Goal: Task Accomplishment & Management: Use online tool/utility

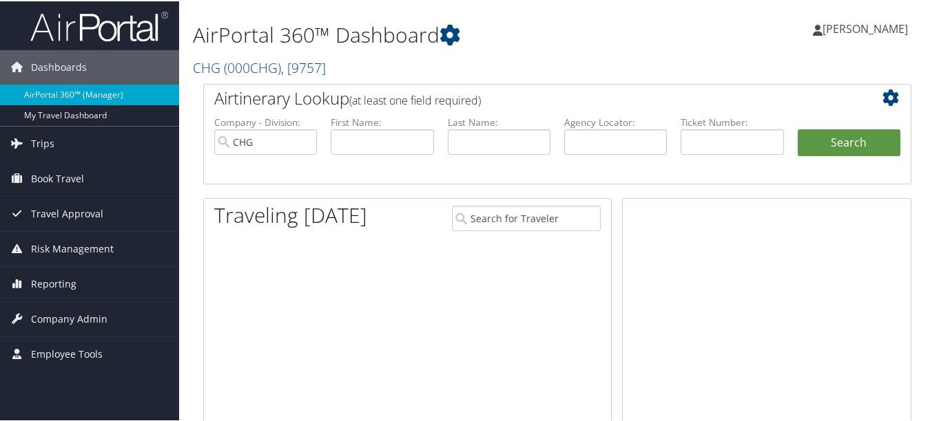
click at [77, 288] on link "Reporting" at bounding box center [89, 283] width 179 height 34
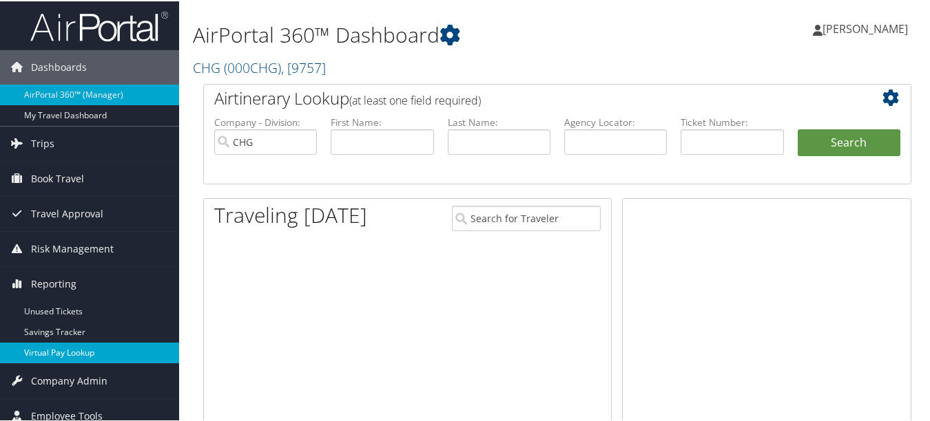
click at [81, 350] on link "Virtual Pay Lookup" at bounding box center [89, 352] width 179 height 21
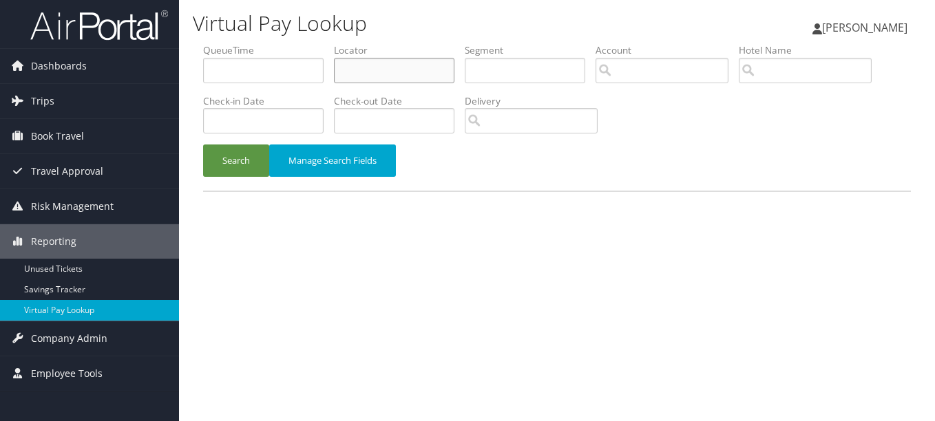
click at [374, 58] on input "text" at bounding box center [394, 70] width 120 height 25
paste input "MDQGRD"
click at [203, 145] on button "Search" at bounding box center [236, 161] width 66 height 32
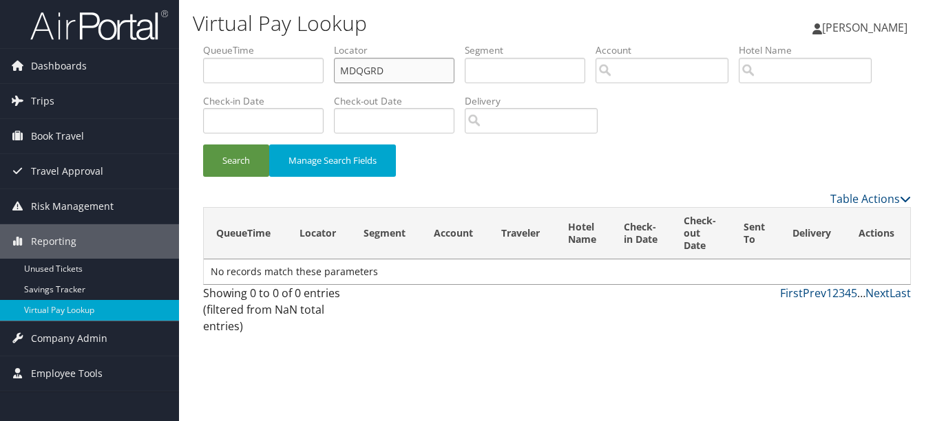
drag, startPoint x: 426, startPoint y: 70, endPoint x: 295, endPoint y: 72, distance: 130.8
click at [326, 43] on ul "QueueTime Locator MDQGRD Segment Account Traveler Hotel Name Check-in Date Chec…" at bounding box center [557, 43] width 708 height 0
paste input "AZQMLL"
click at [203, 145] on button "Search" at bounding box center [236, 161] width 66 height 32
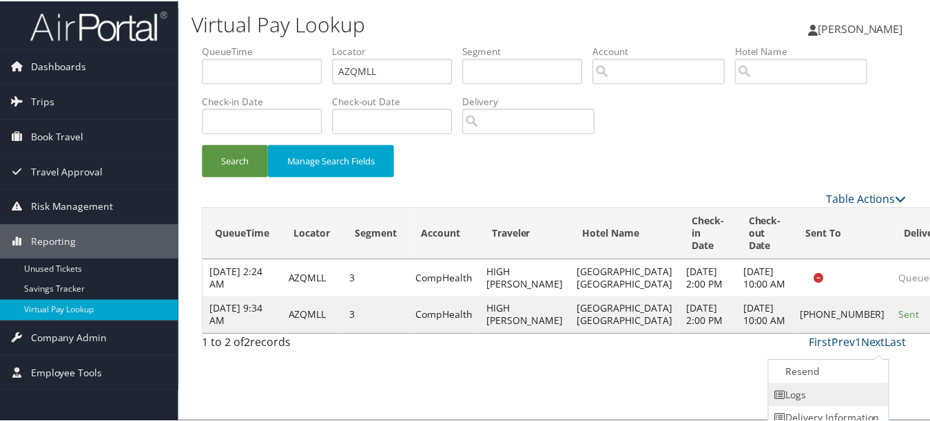
scroll to position [34, 0]
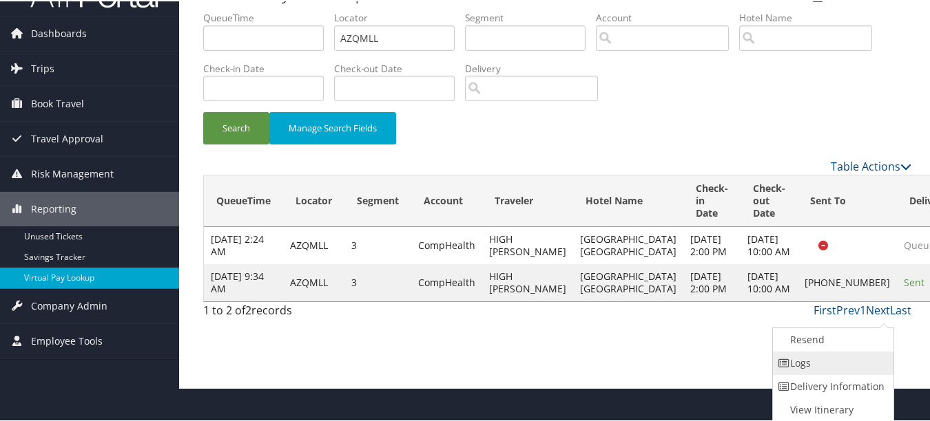
click at [858, 364] on link "Logs" at bounding box center [832, 361] width 118 height 23
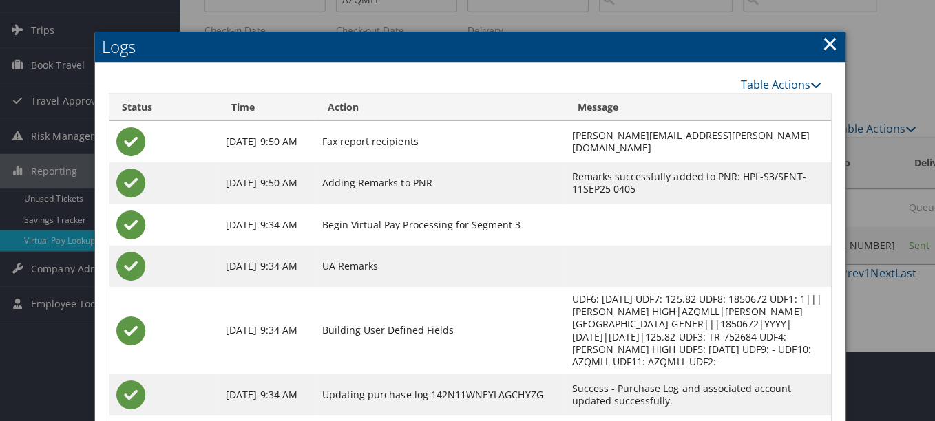
scroll to position [0, 0]
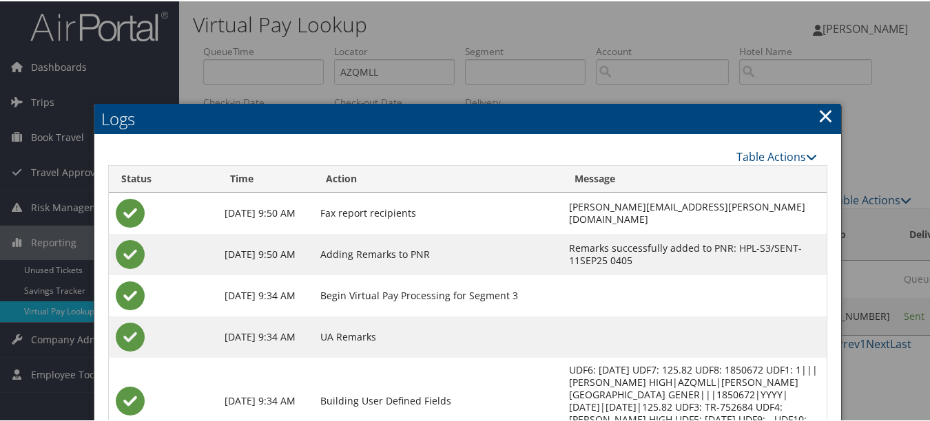
click at [836, 106] on div "Logs Table Actions Loading... Status Time Action Message Sep 11, 2025 9:50 AM F…" at bounding box center [468, 354] width 748 height 503
click at [823, 115] on link "×" at bounding box center [825, 115] width 16 height 28
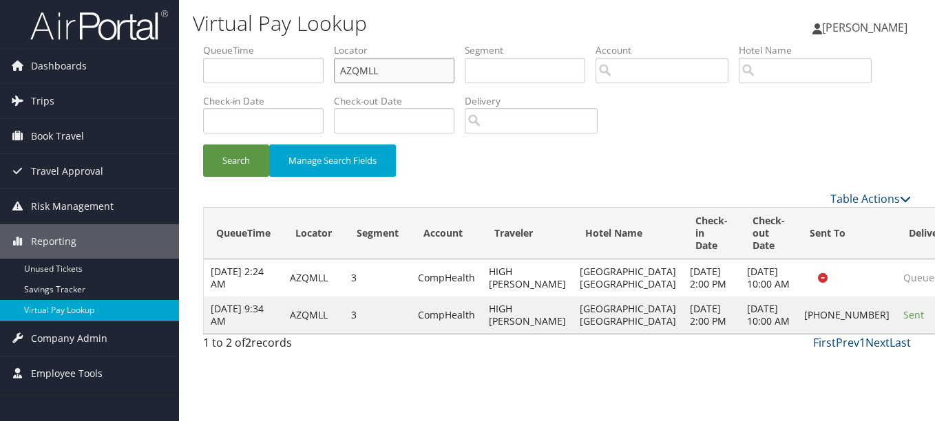
paste input "ODRXM"
type input "ODRXML"
drag, startPoint x: 437, startPoint y: 72, endPoint x: 243, endPoint y: 67, distance: 194.2
click at [243, 43] on ul "QueueTime Locator ODRXML Segment Account Traveler Hotel Name Check-in Date Chec…" at bounding box center [557, 43] width 708 height 0
paste input "ODRXML"
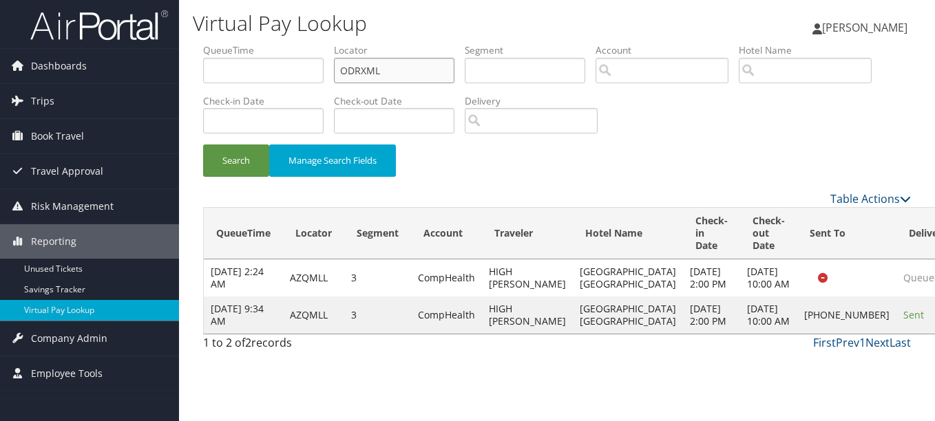
click at [203, 145] on button "Search" at bounding box center [236, 161] width 66 height 32
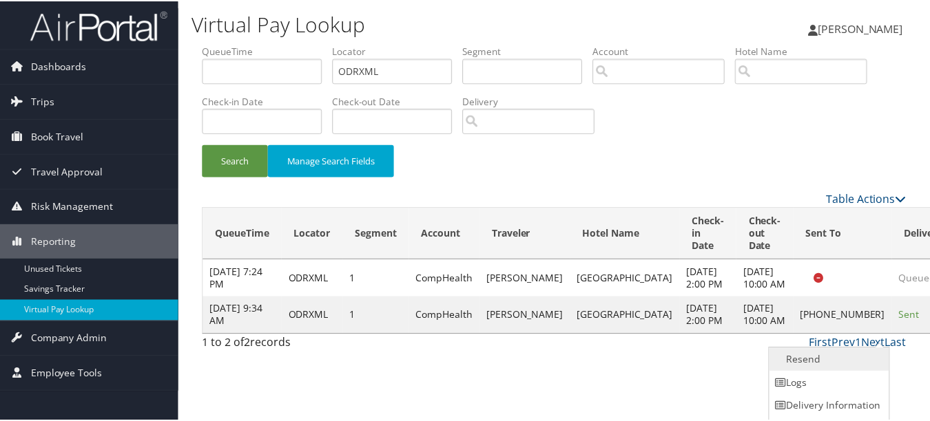
scroll to position [21, 0]
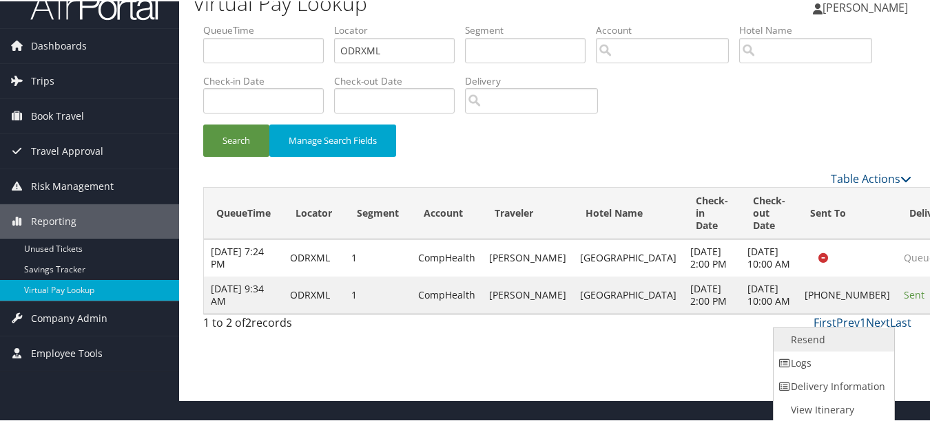
click at [852, 344] on link "Resend" at bounding box center [832, 338] width 118 height 23
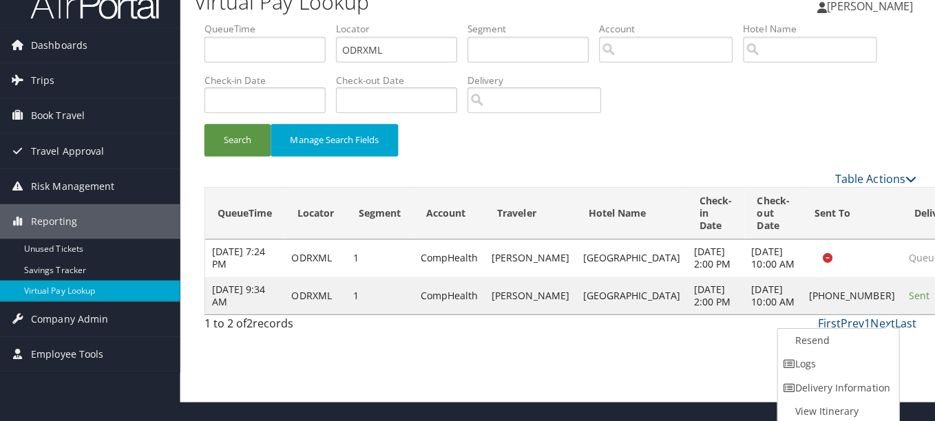
scroll to position [0, 0]
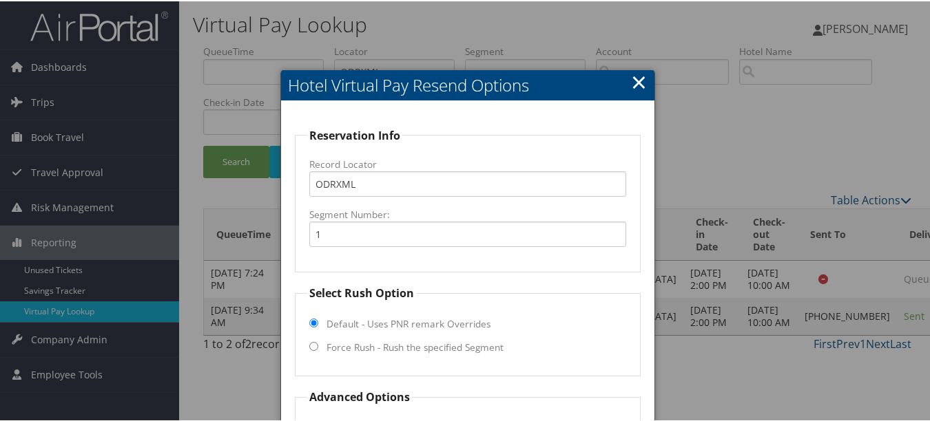
click at [631, 84] on link "×" at bounding box center [639, 81] width 16 height 28
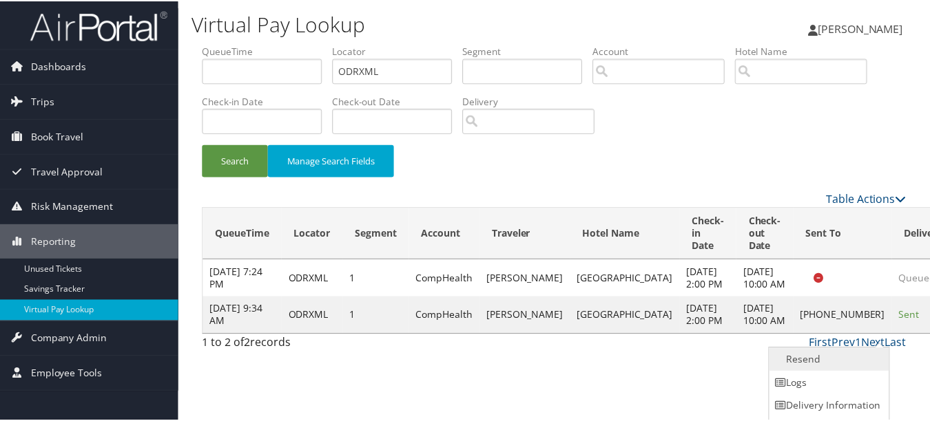
scroll to position [21, 0]
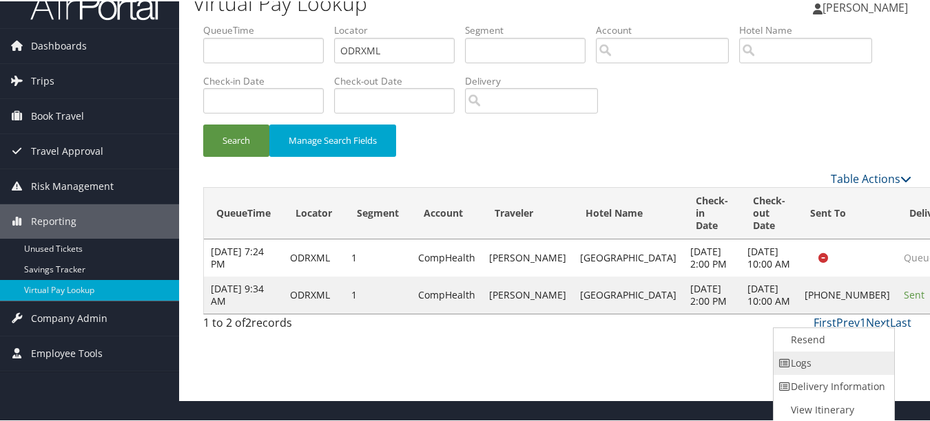
click at [848, 364] on link "Logs" at bounding box center [832, 361] width 118 height 23
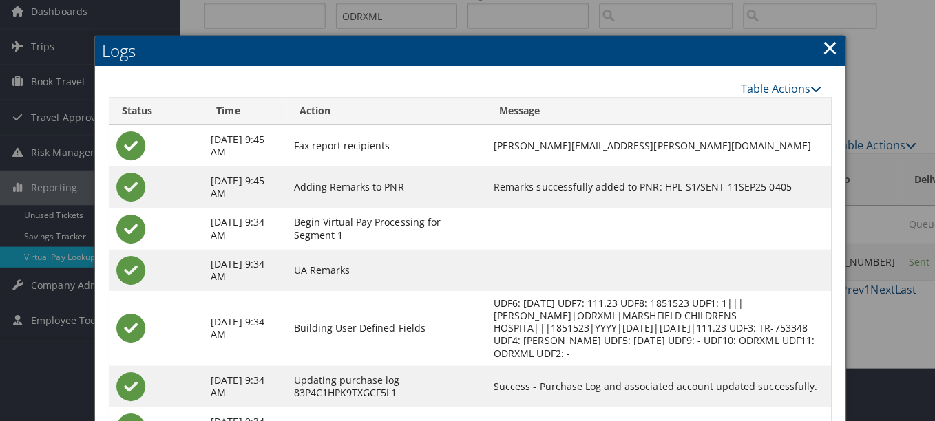
scroll to position [0, 0]
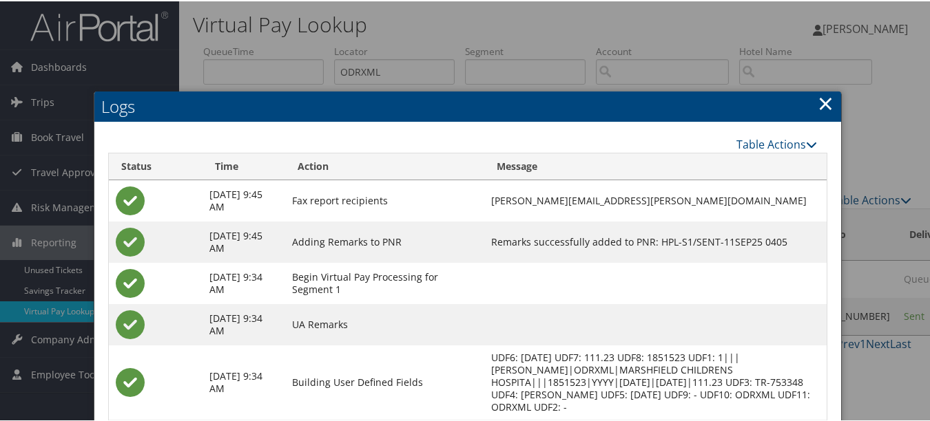
click at [806, 100] on h2 "Logs" at bounding box center [467, 105] width 746 height 30
click at [818, 100] on link "×" at bounding box center [825, 102] width 16 height 28
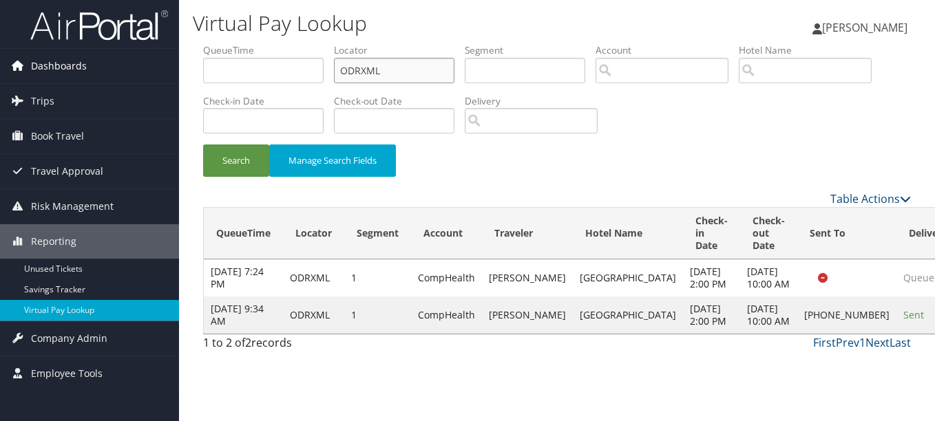
drag, startPoint x: 419, startPoint y: 76, endPoint x: 122, endPoint y: 76, distance: 296.8
click at [122, 76] on div "Dashboards AirPortal 360™ (Manager) My Travel Dashboard Trips Airtinerary® Look…" at bounding box center [467, 210] width 935 height 421
paste input "text"
click at [203, 145] on button "Search" at bounding box center [236, 161] width 66 height 32
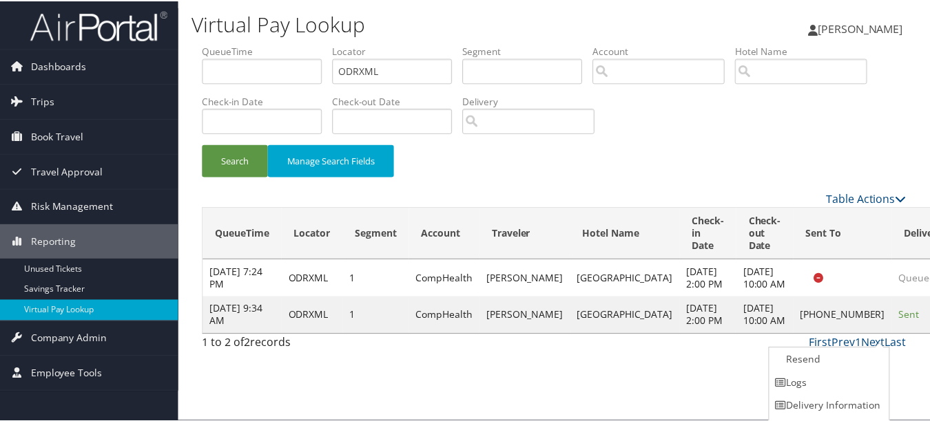
scroll to position [21, 0]
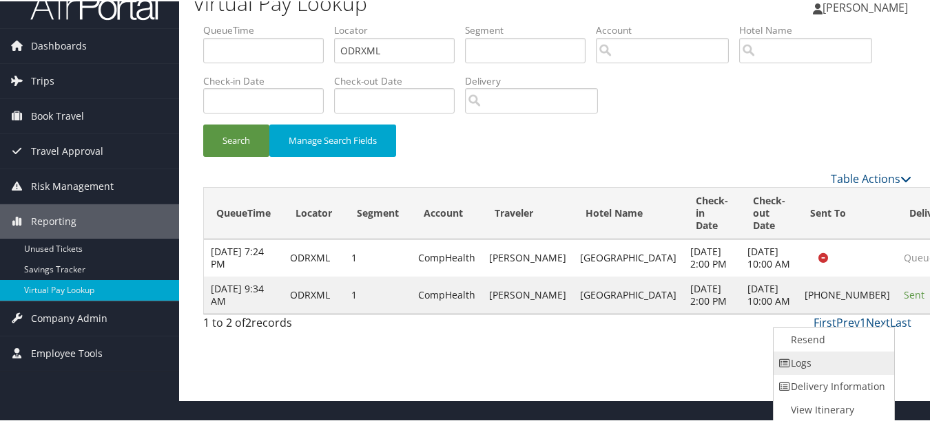
click at [858, 359] on link "Logs" at bounding box center [832, 361] width 118 height 23
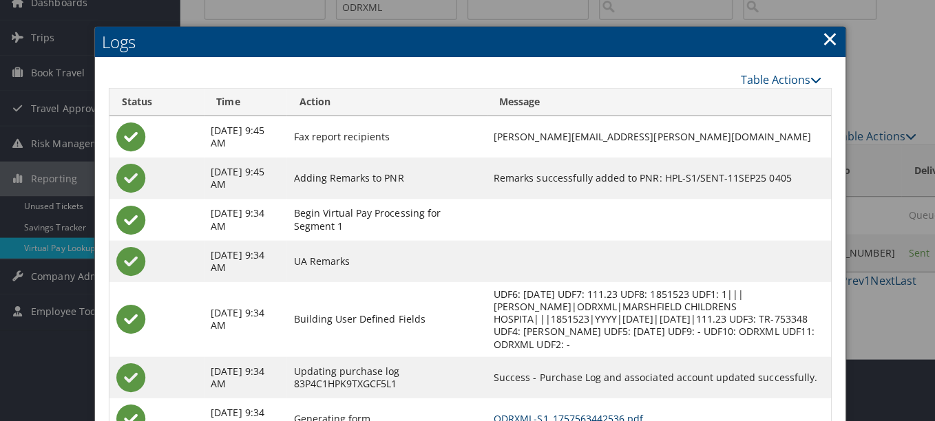
scroll to position [0, 0]
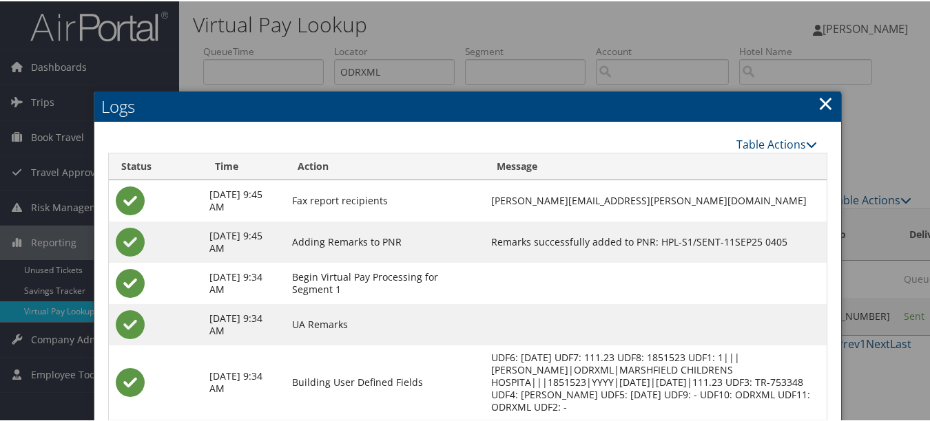
click at [817, 114] on link "×" at bounding box center [825, 102] width 16 height 28
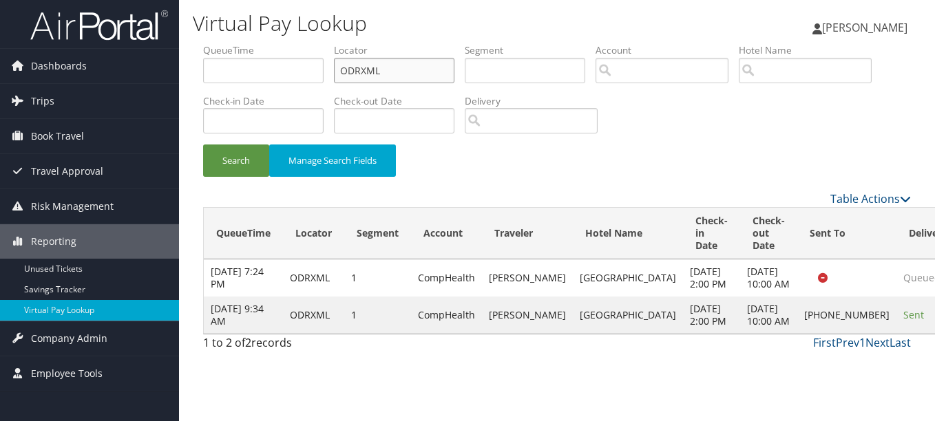
drag, startPoint x: 356, startPoint y: 61, endPoint x: 223, endPoint y: 79, distance: 134.2
click at [223, 43] on ul "QueueTime Locator ODRXML Segment Account Traveler Hotel Name Check-in Date Chec…" at bounding box center [557, 43] width 708 height 0
paste input "NZOKDU"
click at [203, 145] on button "Search" at bounding box center [236, 161] width 66 height 32
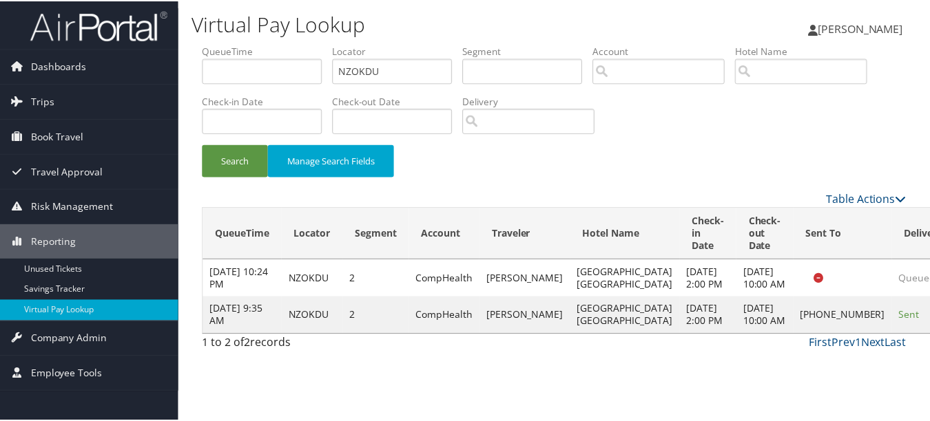
scroll to position [21, 0]
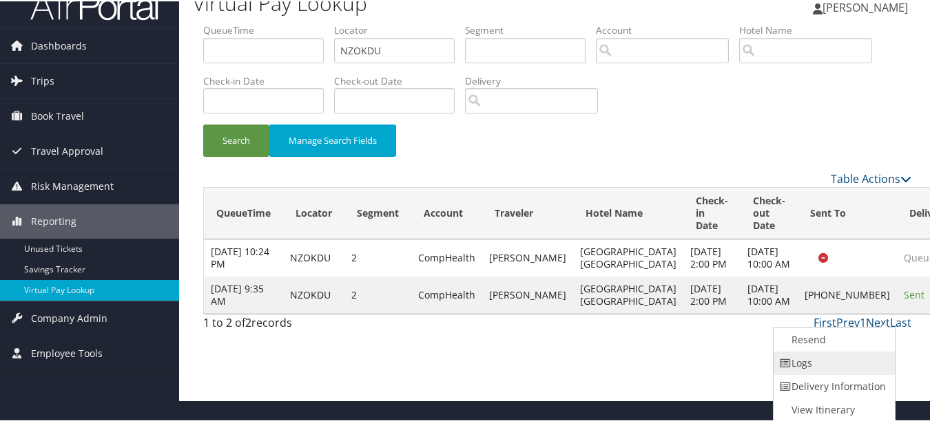
drag, startPoint x: 855, startPoint y: 359, endPoint x: 759, endPoint y: 346, distance: 96.6
click at [854, 359] on link "Logs" at bounding box center [832, 361] width 118 height 23
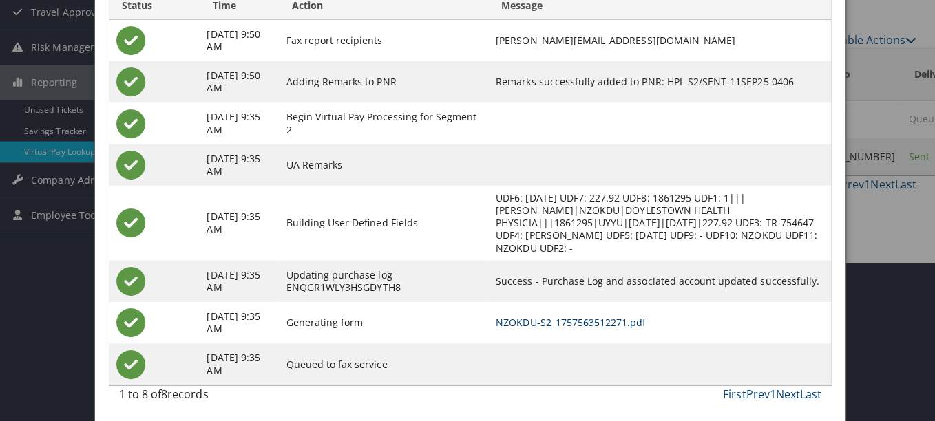
scroll to position [0, 0]
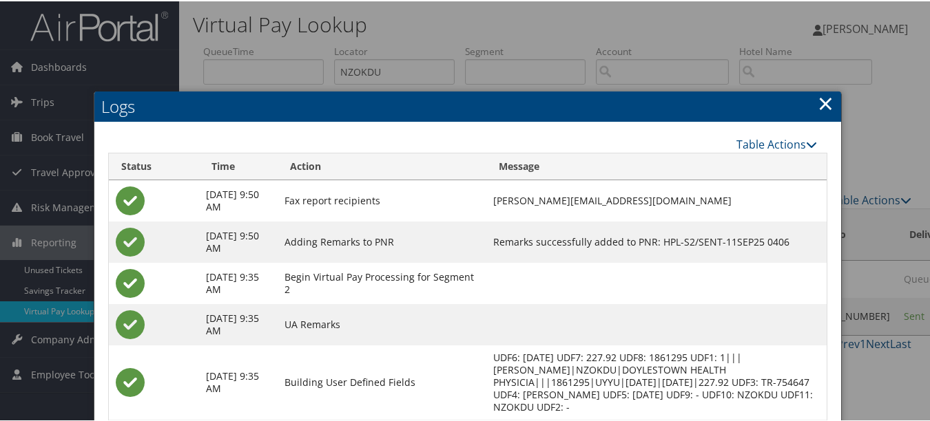
click at [826, 103] on link "×" at bounding box center [825, 102] width 16 height 28
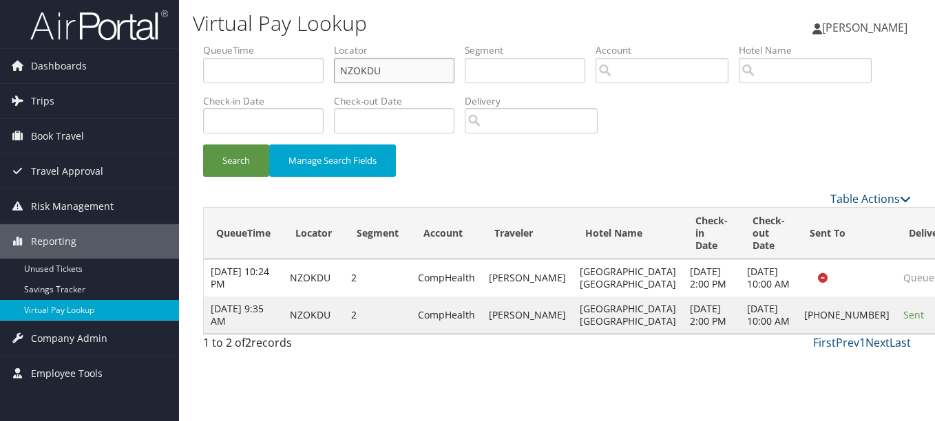
drag, startPoint x: 421, startPoint y: 71, endPoint x: 286, endPoint y: 61, distance: 136.0
click at [286, 43] on ul "QueueTime Locator NZOKDU Segment Account Traveler Hotel Name Check-in Date Chec…" at bounding box center [557, 43] width 708 height 0
paste input "KMICXP"
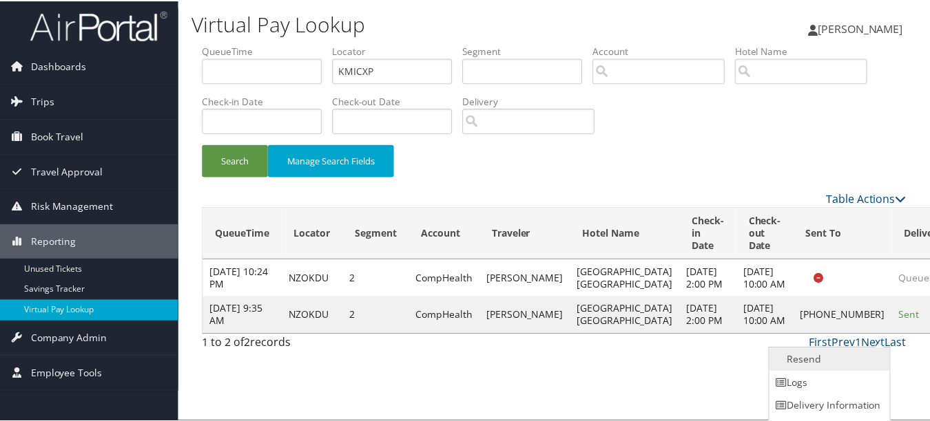
scroll to position [21, 0]
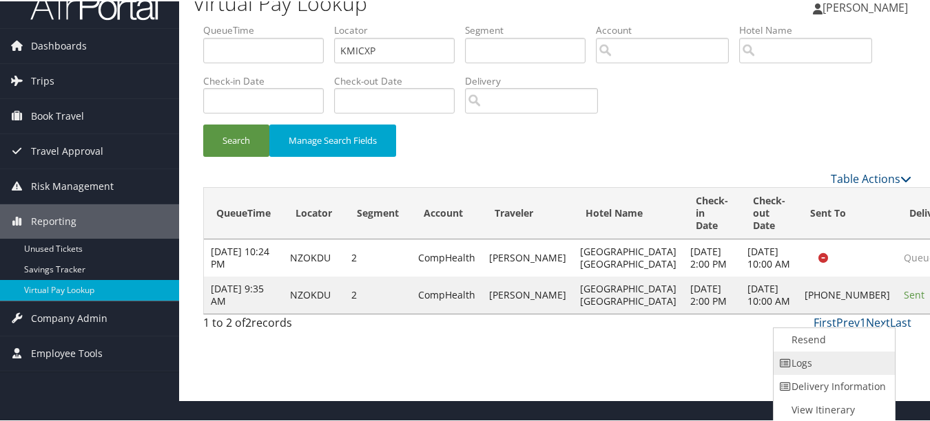
click at [828, 364] on link "Logs" at bounding box center [832, 361] width 118 height 23
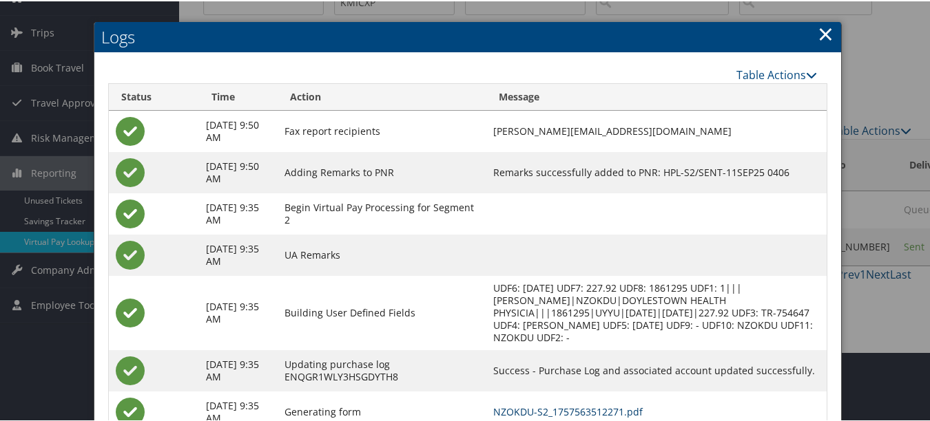
scroll to position [0, 0]
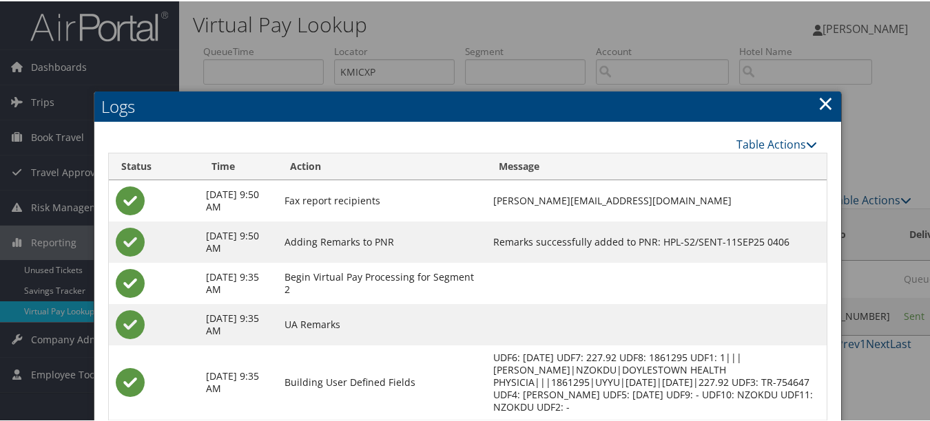
click at [817, 100] on link "×" at bounding box center [825, 102] width 16 height 28
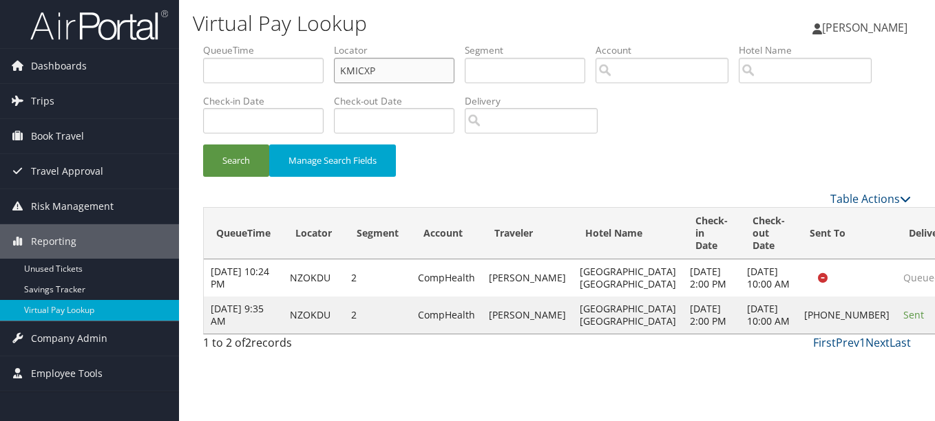
drag, startPoint x: 392, startPoint y: 67, endPoint x: 322, endPoint y: 67, distance: 70.2
click at [322, 43] on ul "QueueTime Locator KMICXP Segment Account Traveler Hotel Name Check-in Date Chec…" at bounding box center [557, 43] width 708 height 0
click at [203, 145] on button "Search" at bounding box center [236, 161] width 66 height 32
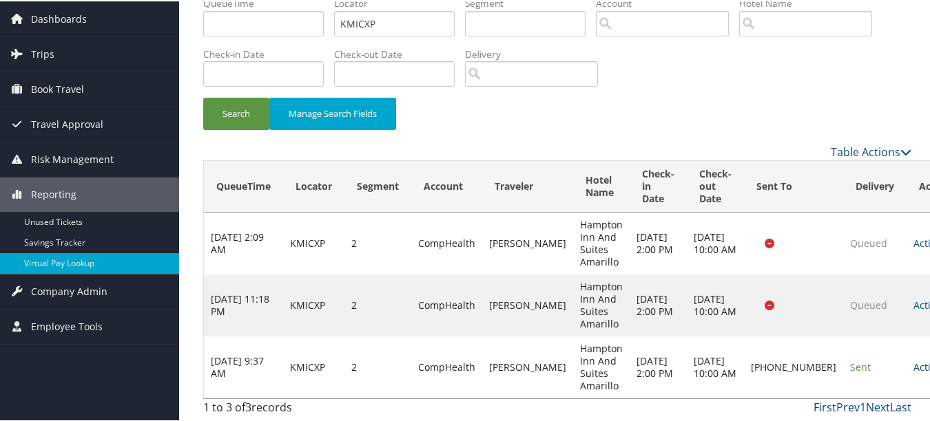
click at [913, 369] on link "Actions" at bounding box center [934, 365] width 43 height 13
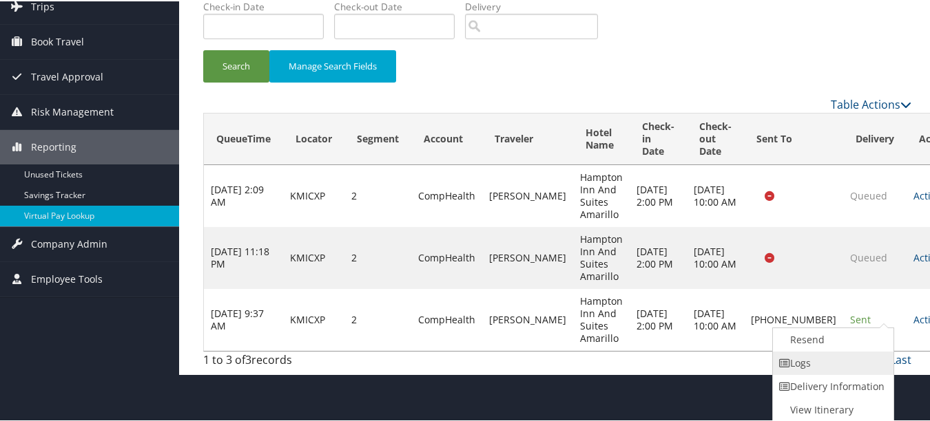
click at [867, 366] on link "Logs" at bounding box center [832, 361] width 118 height 23
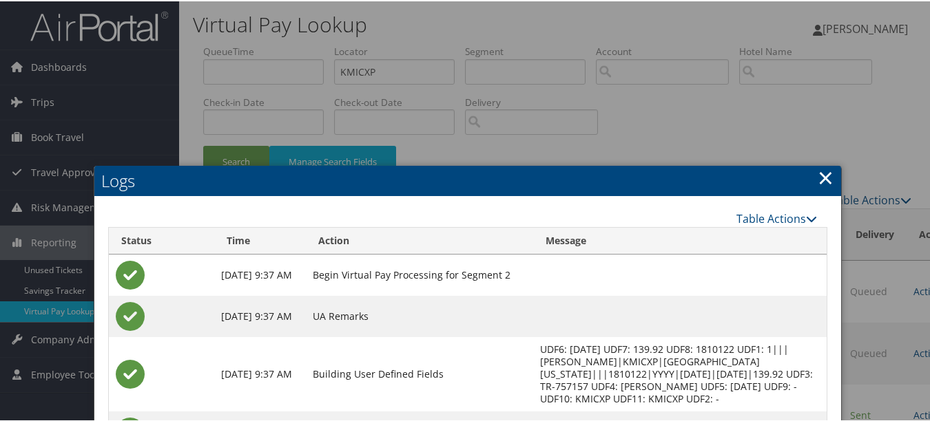
click at [818, 176] on link "×" at bounding box center [825, 176] width 16 height 28
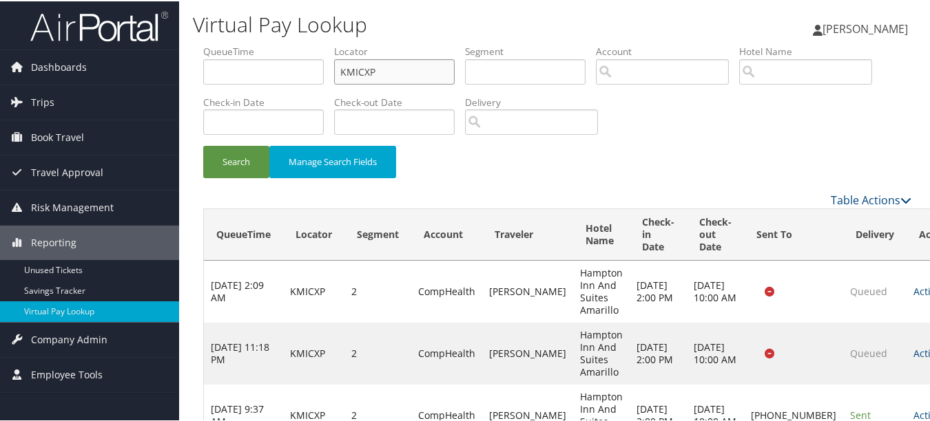
drag, startPoint x: 391, startPoint y: 70, endPoint x: 195, endPoint y: 70, distance: 196.2
click at [203, 70] on form "QueueTime Locator KMICXP Segment Account Traveler Hotel Name Check-in Date Chec…" at bounding box center [557, 116] width 708 height 147
paste input "NIUVDH"
click at [203, 145] on button "Search" at bounding box center [236, 161] width 66 height 32
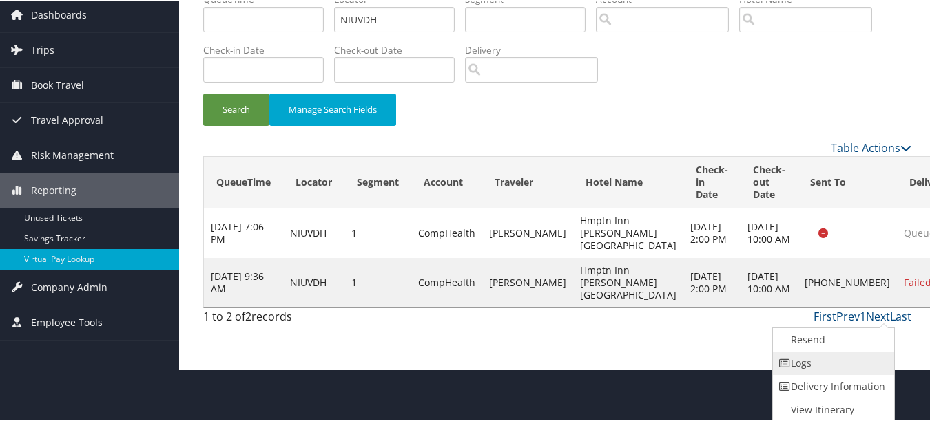
click at [863, 367] on link "Logs" at bounding box center [832, 361] width 118 height 23
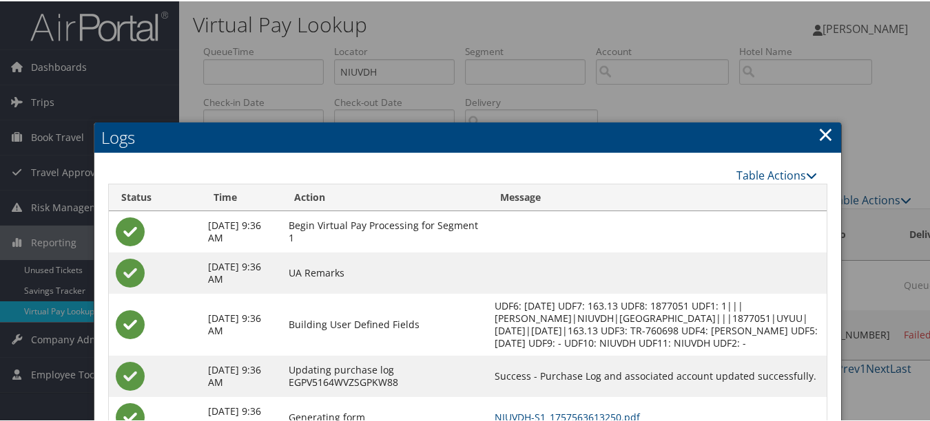
click at [821, 128] on link "×" at bounding box center [825, 133] width 16 height 28
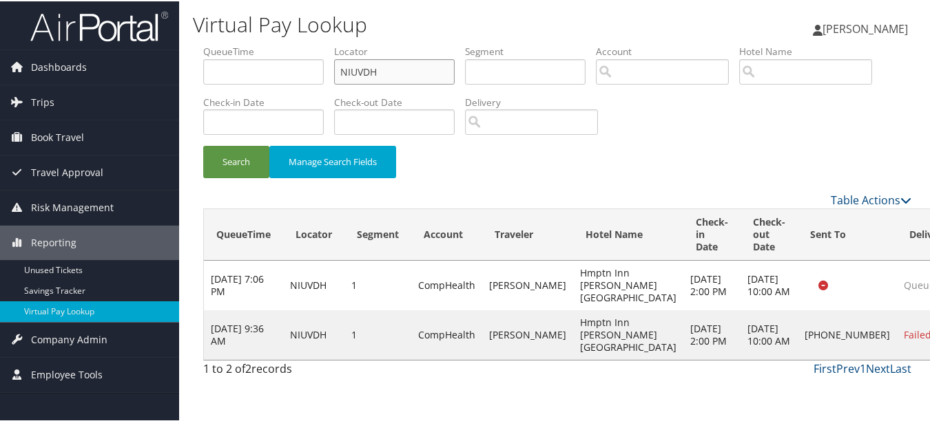
drag, startPoint x: 436, startPoint y: 76, endPoint x: 300, endPoint y: 76, distance: 135.6
click at [298, 43] on ul "QueueTime Locator NIUVDH Segment Account Traveler Hotel Name Check-in Date Chec…" at bounding box center [557, 43] width 708 height 0
paste input "UWHXIO"
click at [203, 145] on button "Search" at bounding box center [236, 161] width 66 height 32
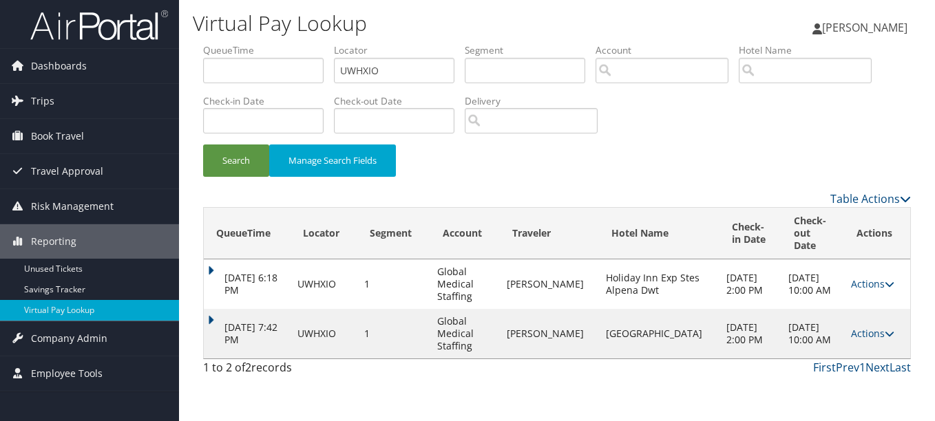
click at [876, 327] on link "Actions" at bounding box center [872, 333] width 43 height 13
click at [865, 335] on ul "Resend Logs View Itinerary" at bounding box center [841, 371] width 92 height 72
click at [868, 327] on link "Actions" at bounding box center [872, 333] width 43 height 13
click at [849, 372] on link "Logs" at bounding box center [839, 370] width 87 height 23
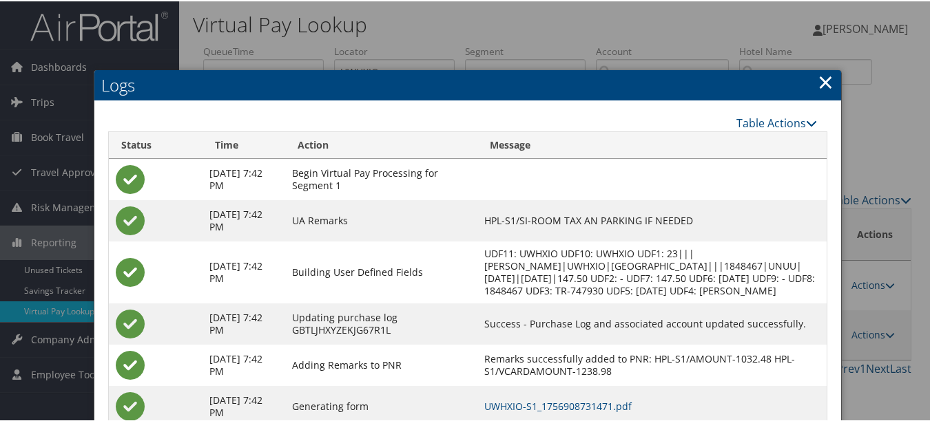
click at [824, 81] on link "×" at bounding box center [825, 81] width 16 height 28
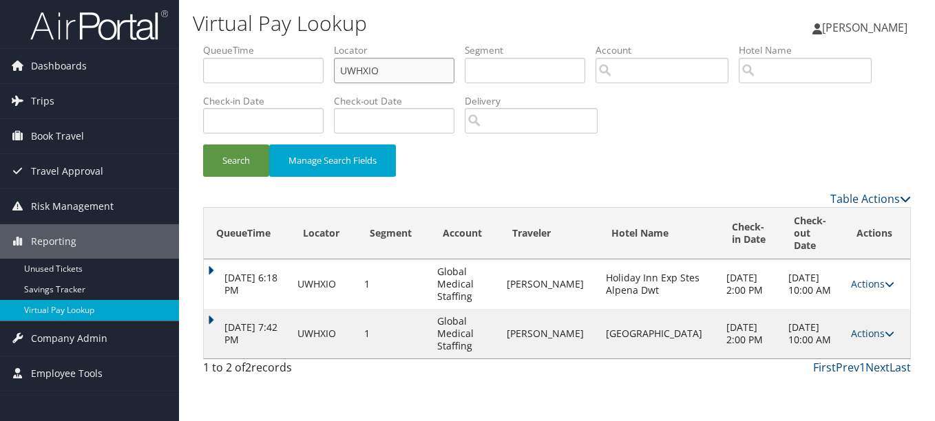
drag, startPoint x: 386, startPoint y: 63, endPoint x: 271, endPoint y: 63, distance: 115.7
click at [271, 43] on ul "QueueTime Locator UWHXIO Segment Account Traveler Hotel Name Check-in Date Chec…" at bounding box center [557, 43] width 708 height 0
paste input "OIDRZS"
click at [203, 145] on button "Search" at bounding box center [236, 161] width 66 height 32
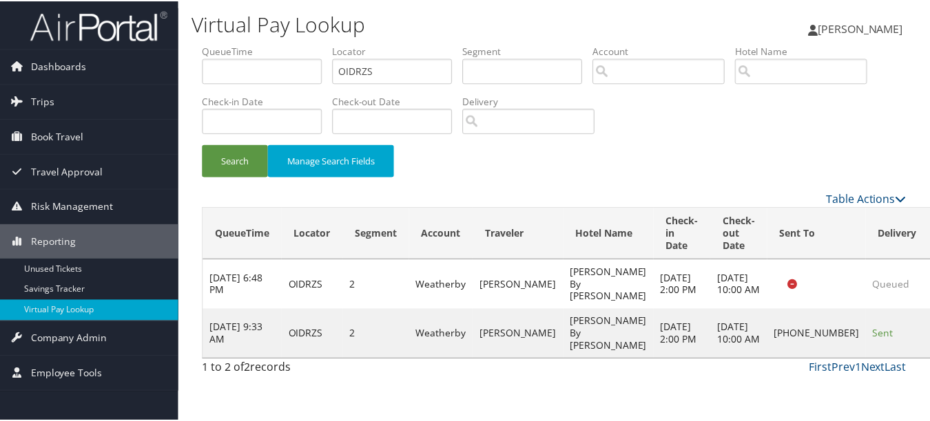
scroll to position [21, 0]
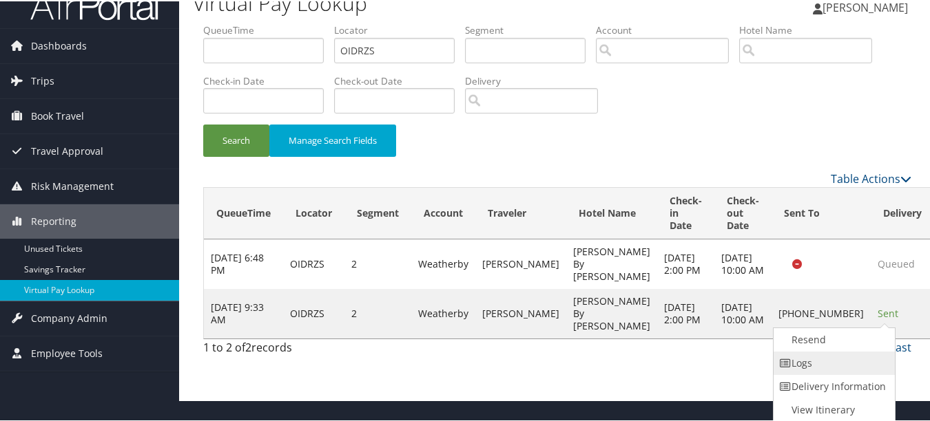
click at [852, 361] on link "Logs" at bounding box center [832, 361] width 118 height 23
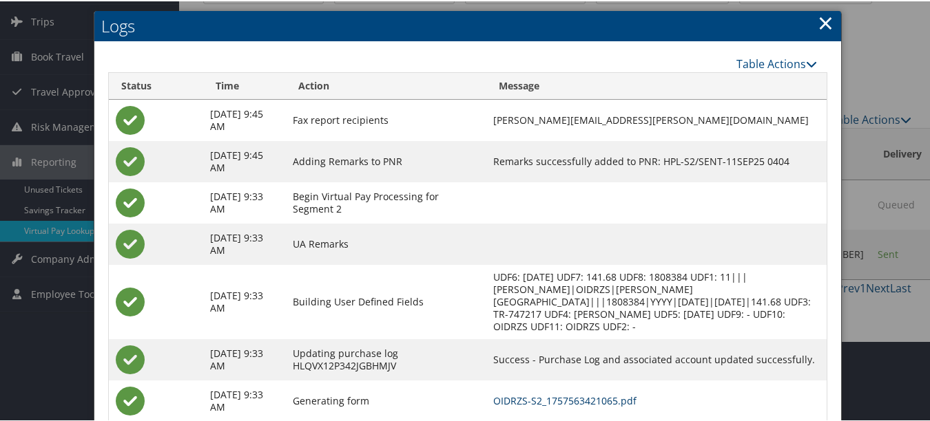
scroll to position [0, 0]
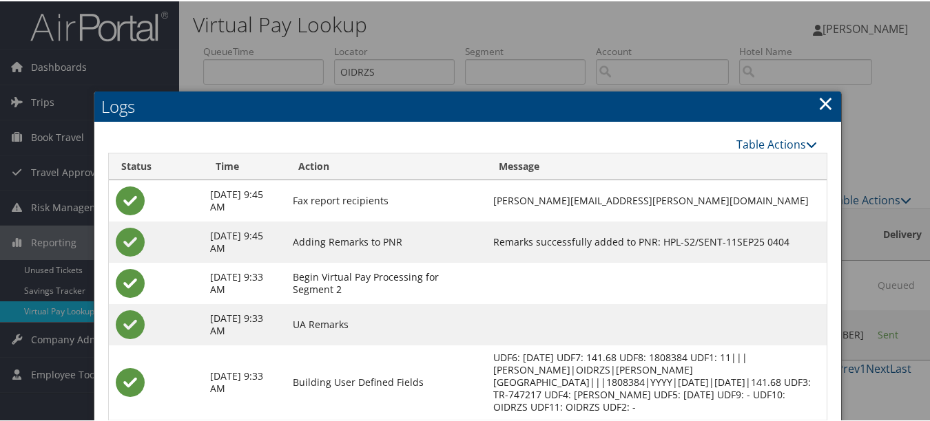
click at [828, 97] on link "×" at bounding box center [825, 102] width 16 height 28
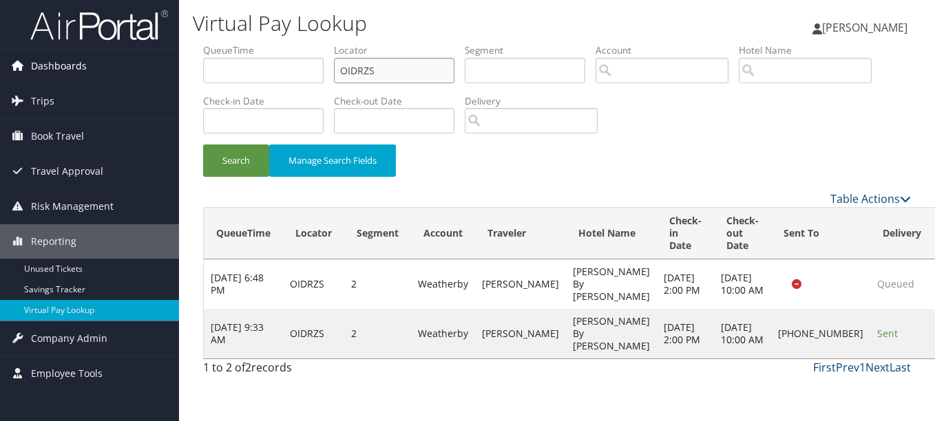
paste input "HFBQIG"
drag, startPoint x: 408, startPoint y: 74, endPoint x: 57, endPoint y: 71, distance: 350.5
click at [57, 71] on div "Dashboards AirPortal 360™ (Manager) My Travel Dashboard Trips Airtinerary® Look…" at bounding box center [467, 210] width 935 height 421
click at [203, 145] on button "Search" at bounding box center [236, 161] width 66 height 32
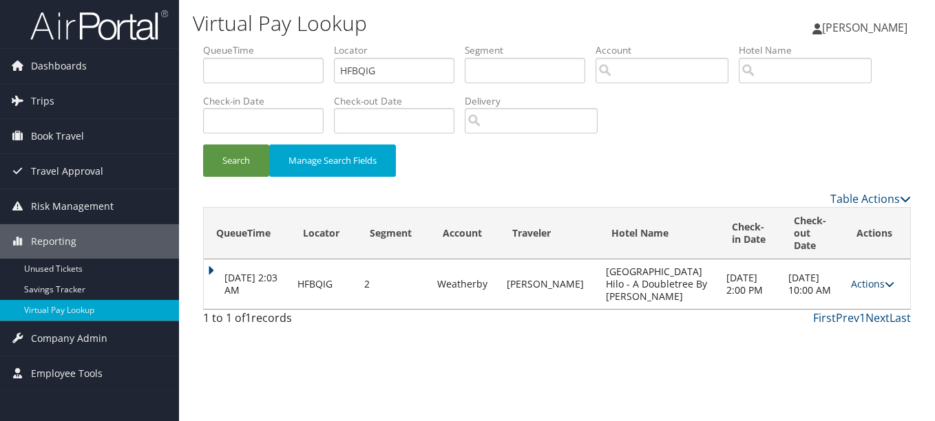
click at [858, 280] on link "Actions" at bounding box center [872, 283] width 43 height 13
click at [857, 317] on link "Logs" at bounding box center [840, 327] width 87 height 23
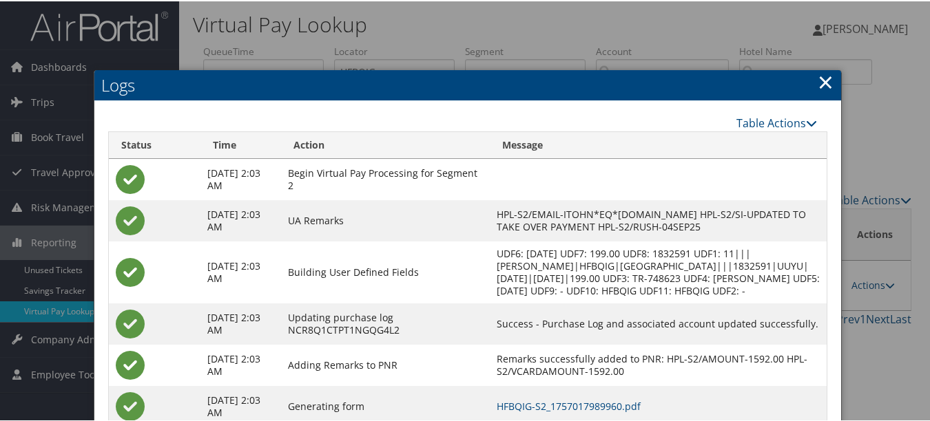
click at [817, 74] on link "×" at bounding box center [825, 81] width 16 height 28
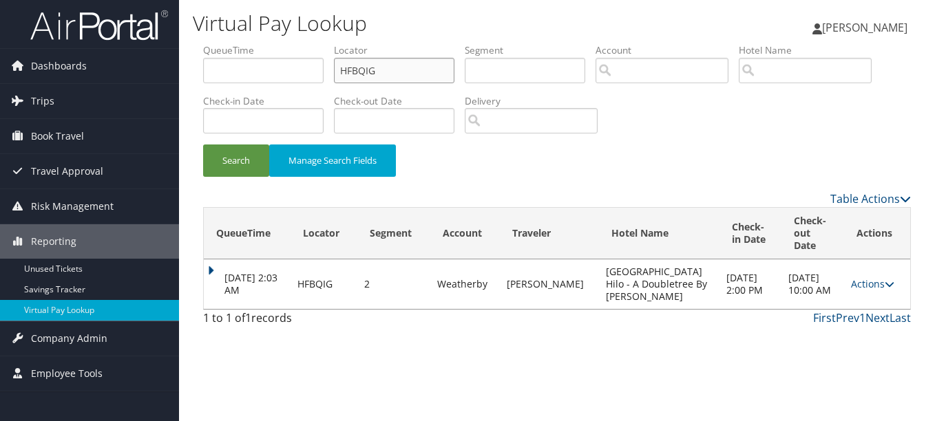
paste input "LBGEOU"
drag, startPoint x: 433, startPoint y: 68, endPoint x: 338, endPoint y: 52, distance: 96.3
click at [338, 52] on li "Locator LBGEOU" at bounding box center [399, 68] width 131 height 50
type input "LBGEOU"
click at [203, 145] on button "Search" at bounding box center [236, 161] width 66 height 32
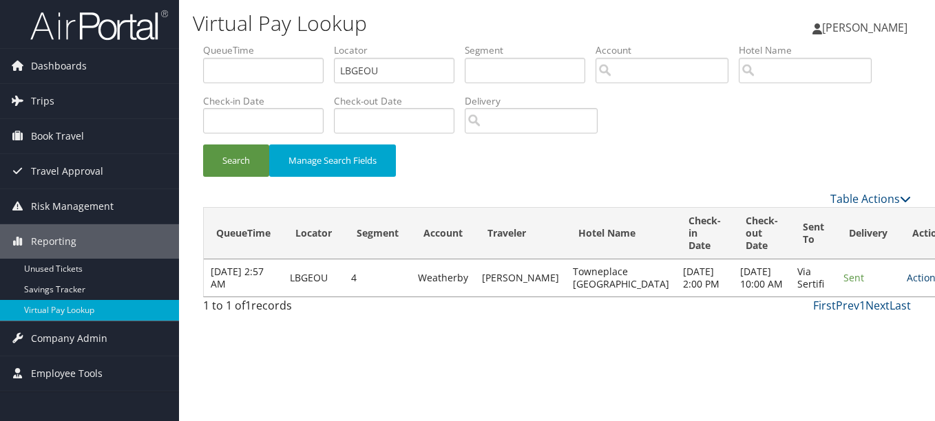
click at [907, 277] on link "Actions" at bounding box center [928, 277] width 43 height 13
click at [866, 322] on link "Logs" at bounding box center [853, 327] width 87 height 23
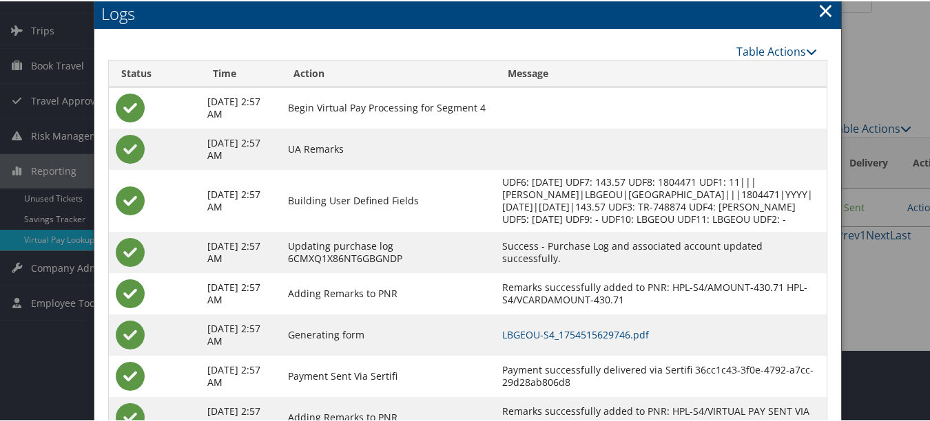
scroll to position [138, 0]
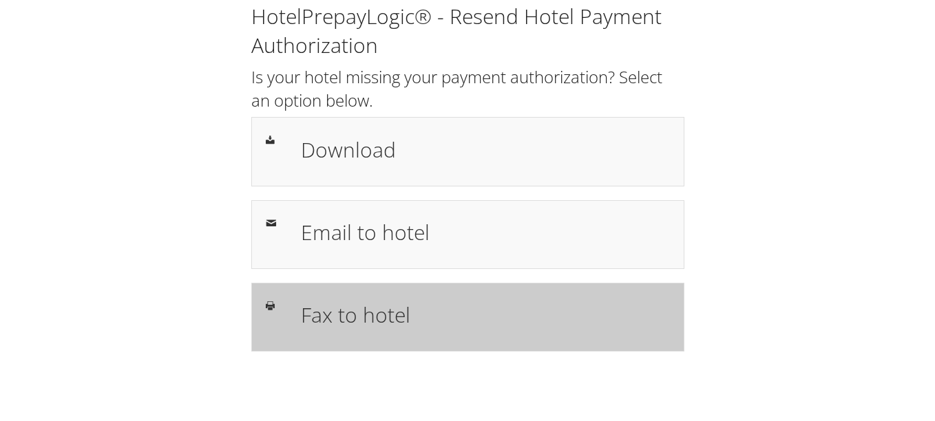
click at [417, 292] on div "Fax to hotel" at bounding box center [467, 317] width 433 height 69
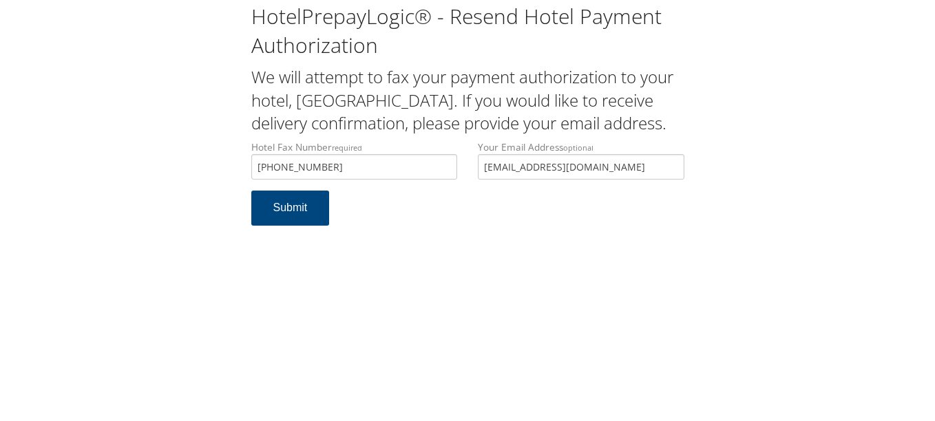
click at [413, 189] on div "Hotel Fax Number required +1 (518) 435-9064 Hotel fax number is required Your E…" at bounding box center [468, 165] width 454 height 50
click at [251, 191] on button "Submit" at bounding box center [290, 208] width 78 height 35
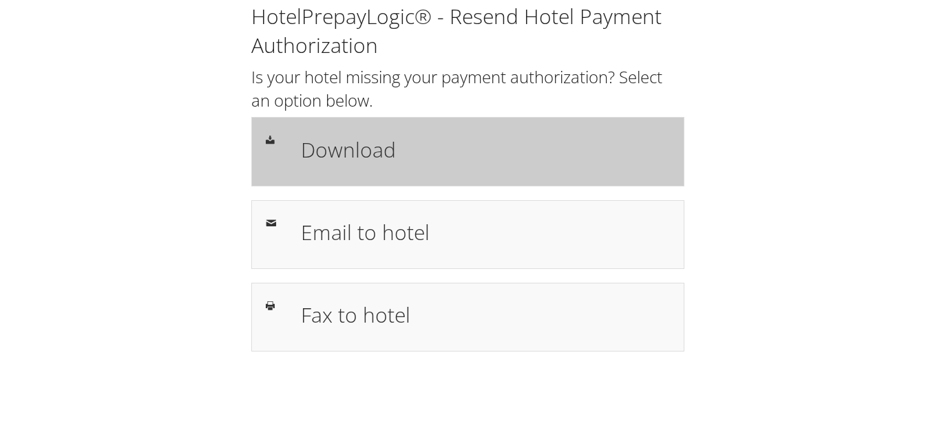
drag, startPoint x: 301, startPoint y: 134, endPoint x: 306, endPoint y: 140, distance: 8.3
click at [302, 136] on h1 "Download" at bounding box center [485, 149] width 369 height 31
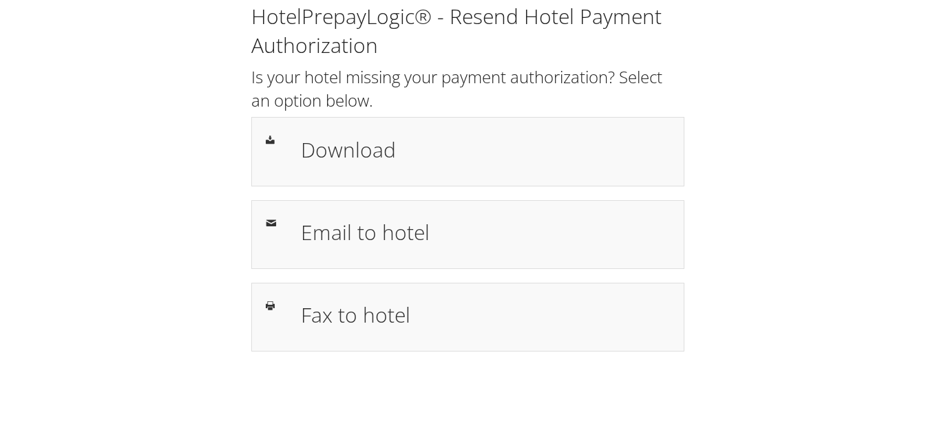
click at [819, 198] on div "HotelPrepayLogic® - Resend Hotel Payment Authorization Is your hotel missing yo…" at bounding box center [467, 183] width 907 height 366
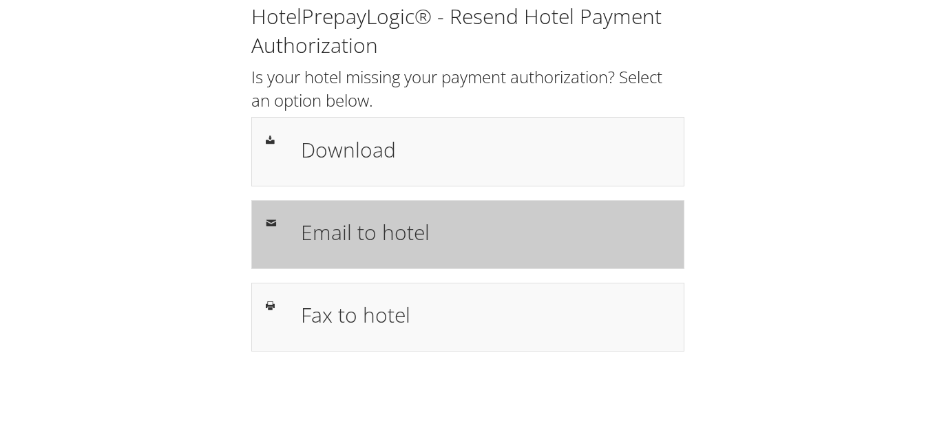
click at [463, 262] on div "Email to hotel" at bounding box center [467, 234] width 433 height 69
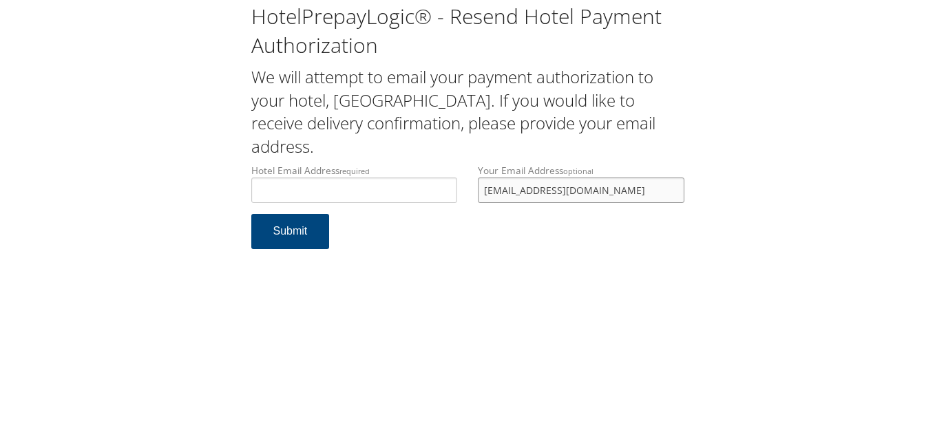
drag, startPoint x: 595, startPoint y: 187, endPoint x: 443, endPoint y: 186, distance: 151.5
click at [443, 186] on div "Hotel Email Address required Hotel email address is required Your Email Address…" at bounding box center [468, 189] width 454 height 50
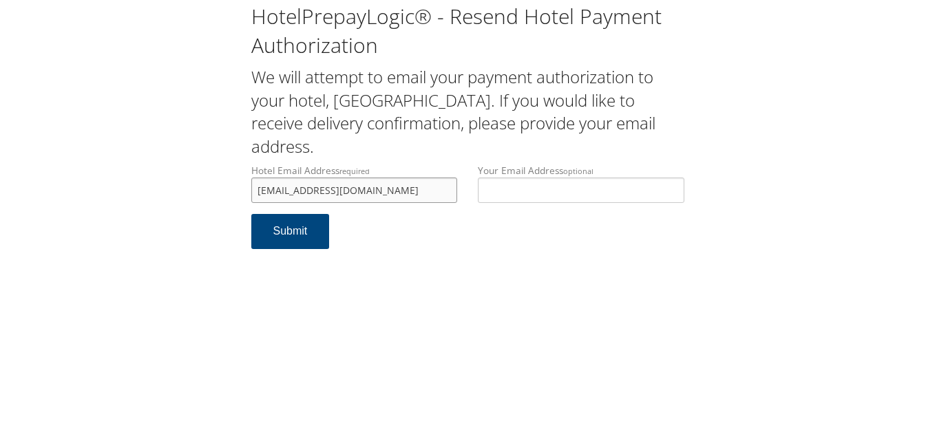
type input "amahamptonfd@ramhotels.net"
click at [420, 253] on form "Hotel Email Address required amahamptonfd@ramhotels.net Hotel email address is …" at bounding box center [467, 213] width 433 height 99
click at [426, 193] on input "amahamptonfd@ramhotels.net" at bounding box center [354, 190] width 207 height 25
click at [308, 241] on button "Submit" at bounding box center [290, 231] width 78 height 35
drag, startPoint x: 405, startPoint y: 184, endPoint x: 254, endPoint y: 187, distance: 150.8
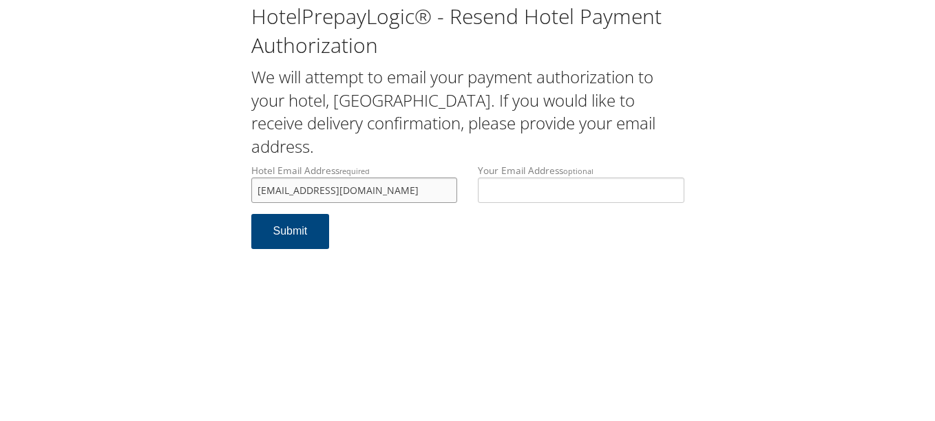
click at [254, 187] on input "[EMAIL_ADDRESS][DOMAIN_NAME]" at bounding box center [354, 190] width 207 height 25
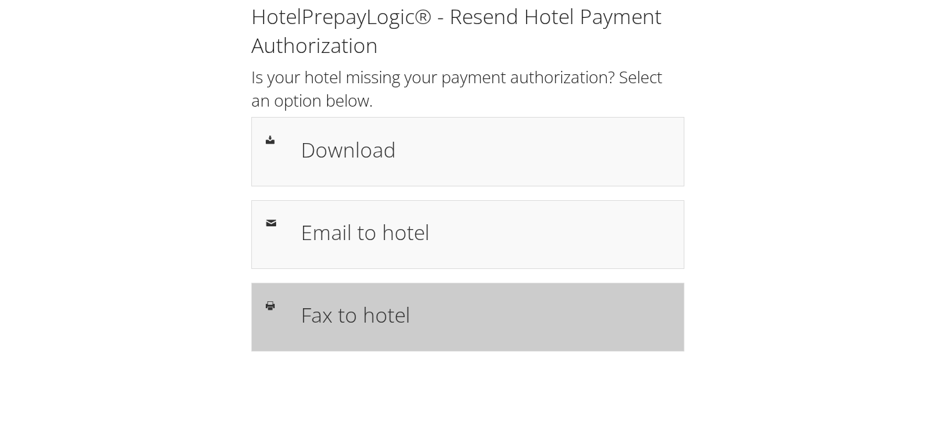
click at [528, 301] on h1 "Fax to hotel" at bounding box center [485, 315] width 369 height 31
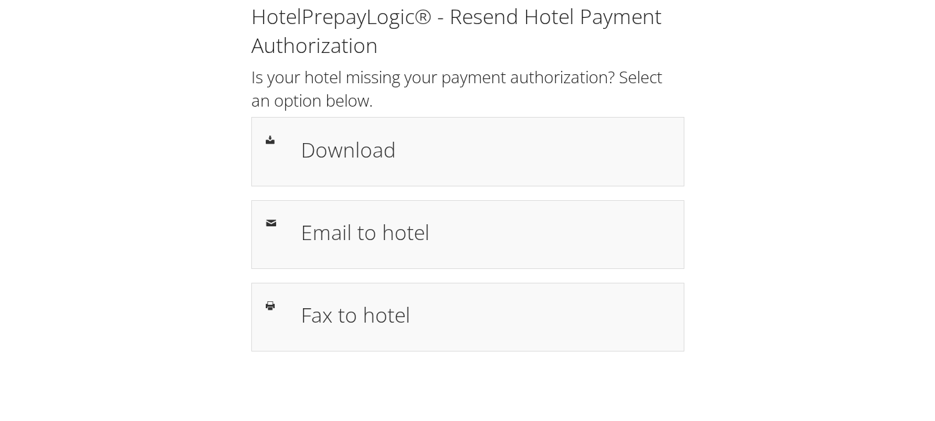
click at [510, 224] on h1 "Email to hotel" at bounding box center [485, 232] width 369 height 31
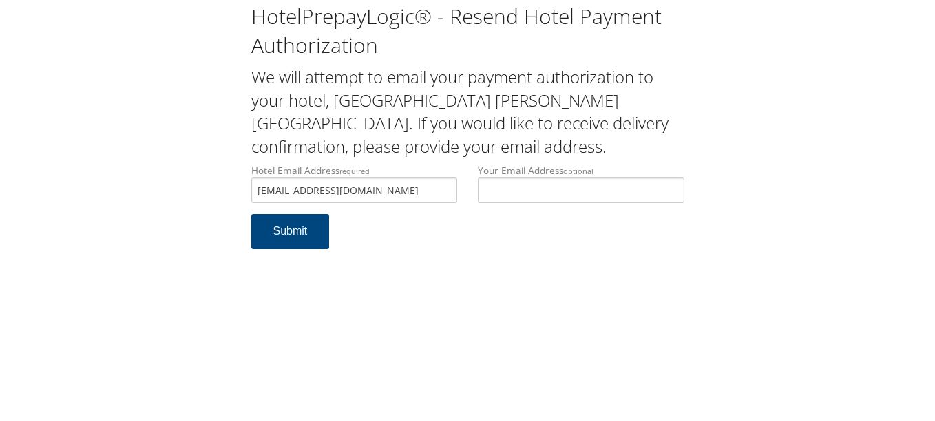
click at [392, 250] on form "Hotel Email Address required [EMAIL_ADDRESS][DOMAIN_NAME] Hotel email address i…" at bounding box center [467, 213] width 433 height 99
click at [359, 192] on input "[EMAIL_ADDRESS][DOMAIN_NAME]" at bounding box center [354, 190] width 207 height 25
click at [368, 191] on input "[EMAIL_ADDRESS][DOMAIN_NAME]" at bounding box center [354, 190] width 207 height 25
type input "[EMAIL_ADDRESS][DOMAIN_NAME]"
click at [291, 236] on button "Submit" at bounding box center [290, 231] width 78 height 35
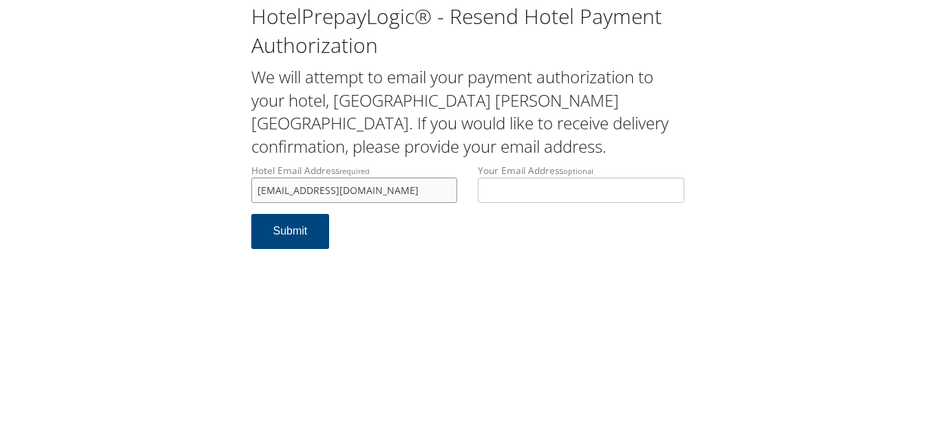
drag, startPoint x: 430, startPoint y: 188, endPoint x: 236, endPoint y: 180, distance: 194.3
click at [236, 180] on div "HotelPrepayLogic® - Resend Hotel Payment Authorization We will attempt to email…" at bounding box center [467, 131] width 907 height 263
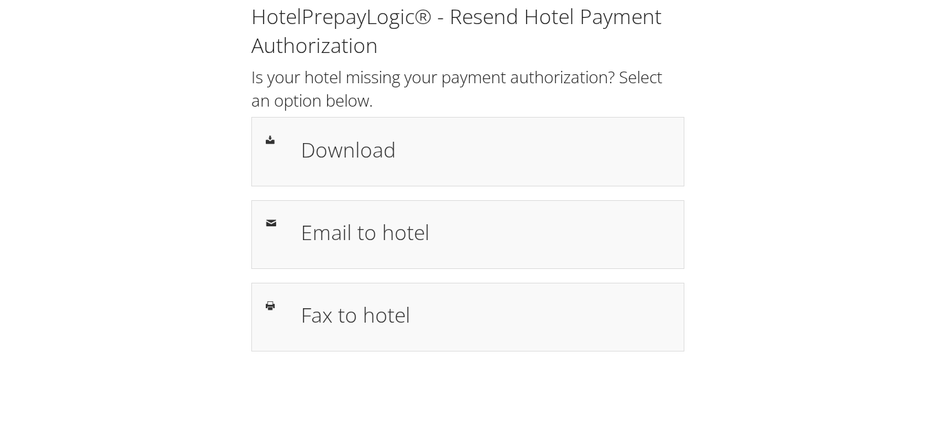
click at [478, 83] on h2 "Is your hotel missing your payment authorization? Select an option below." at bounding box center [467, 88] width 433 height 46
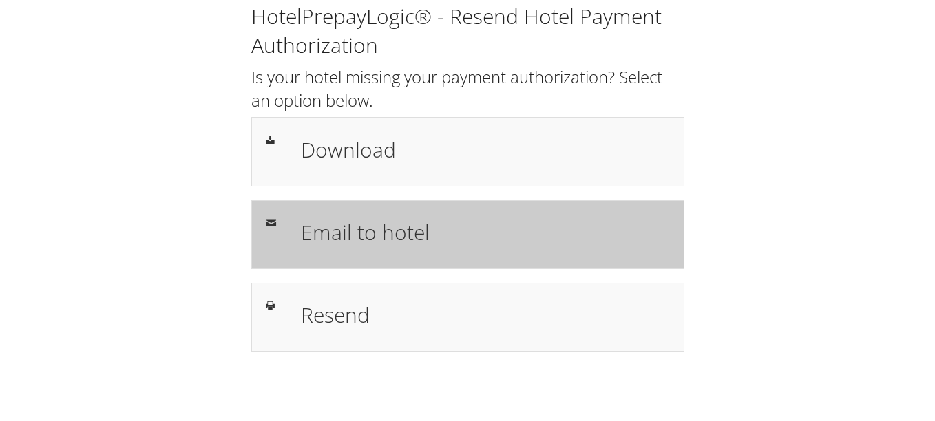
click at [375, 229] on h1 "Email to hotel" at bounding box center [485, 232] width 369 height 31
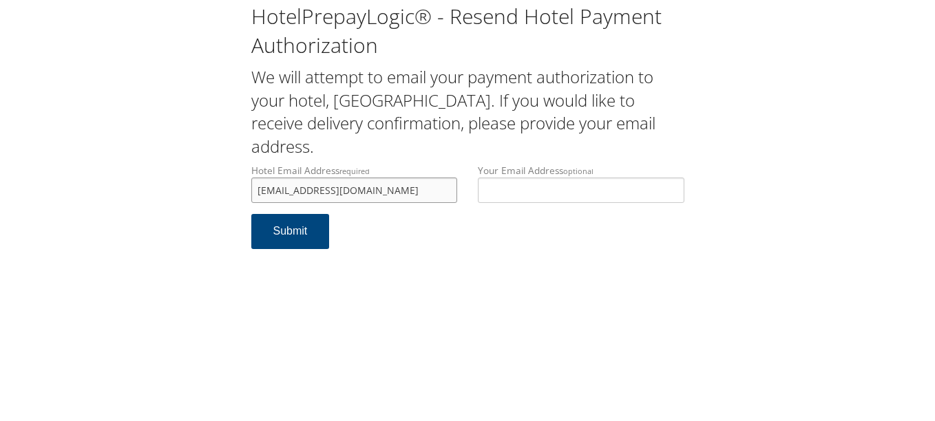
type input "[EMAIL_ADDRESS][DOMAIN_NAME]"
click at [392, 251] on form "Hotel Email Address required [EMAIL_ADDRESS][DOMAIN_NAME] Hotel email address i…" at bounding box center [467, 213] width 433 height 99
click at [298, 241] on button "Submit" at bounding box center [290, 231] width 78 height 35
drag, startPoint x: 377, startPoint y: 190, endPoint x: 204, endPoint y: 212, distance: 174.2
click at [204, 212] on div "HotelPrepayLogic® - Resend Hotel Payment Authorization We will attempt to email…" at bounding box center [467, 131] width 907 height 263
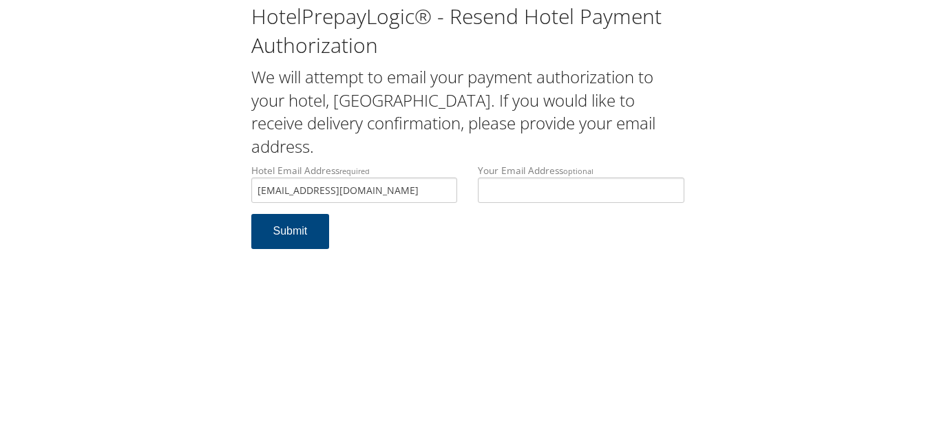
click at [341, 207] on div "Hotel Email Address required tps.evvtn@gmail.com Hotel email address is required" at bounding box center [354, 189] width 227 height 50
drag, startPoint x: 392, startPoint y: 193, endPoint x: 229, endPoint y: 193, distance: 162.5
click at [229, 193] on div "HotelPrepayLogic® - Resend Hotel Payment Authorization We will attempt to email…" at bounding box center [467, 131] width 907 height 263
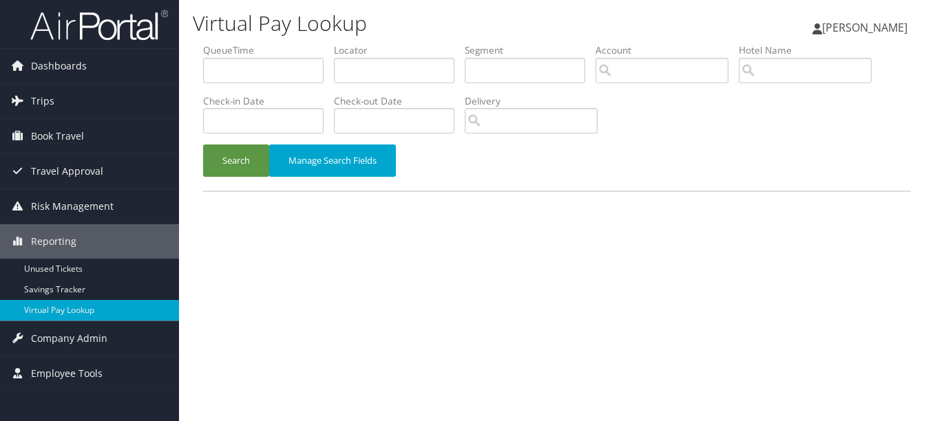
drag, startPoint x: 370, startPoint y: 50, endPoint x: 370, endPoint y: 57, distance: 6.9
click at [370, 55] on label "Locator" at bounding box center [399, 50] width 131 height 14
click at [371, 81] on input "text" at bounding box center [394, 70] width 120 height 25
paste input "ERMIOS"
type input "ERMIOS"
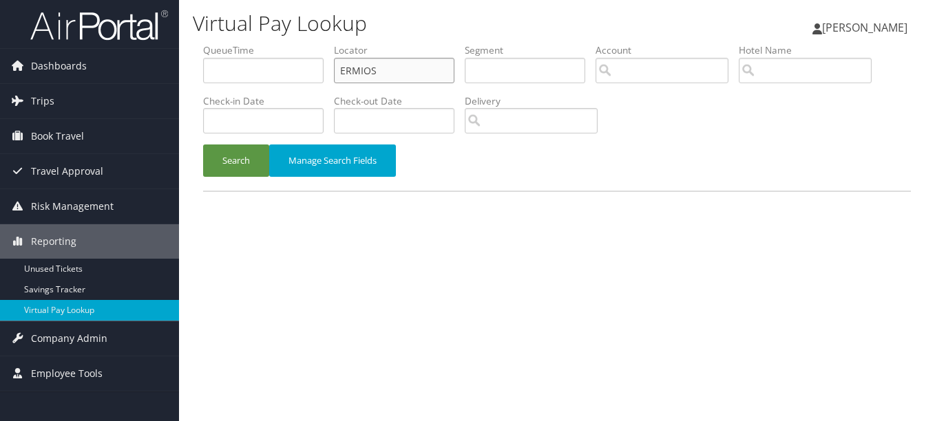
click at [203, 145] on button "Search" at bounding box center [236, 161] width 66 height 32
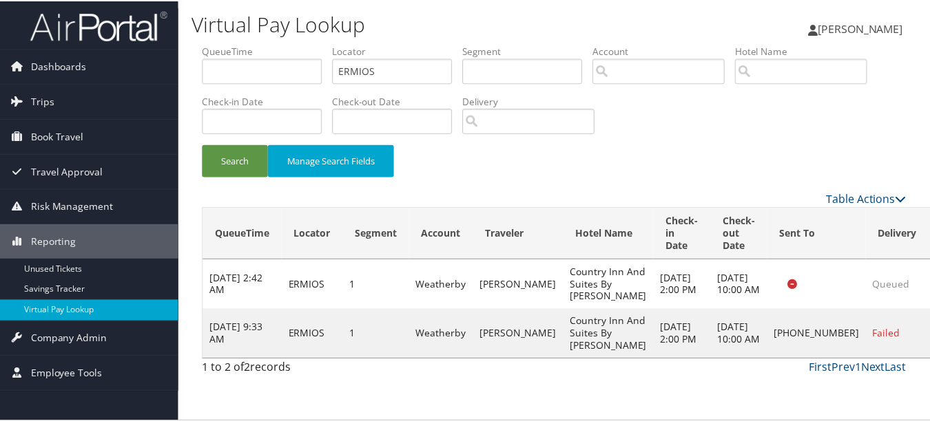
scroll to position [34, 0]
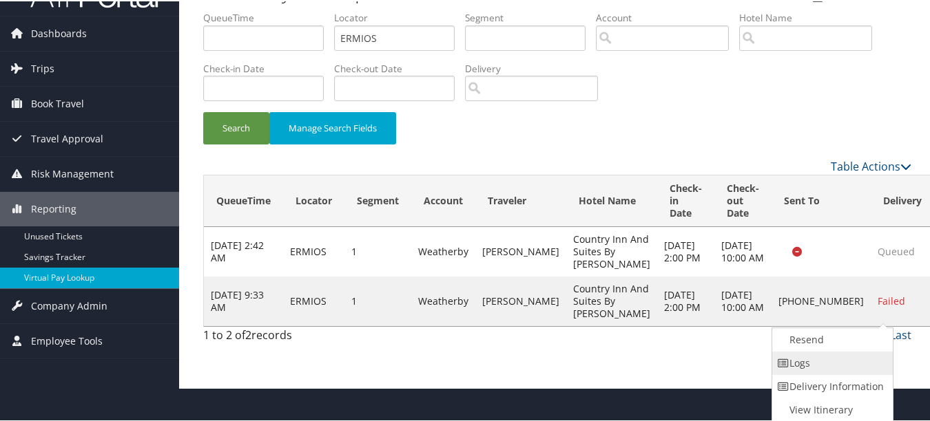
click at [857, 357] on link "Logs" at bounding box center [831, 361] width 118 height 23
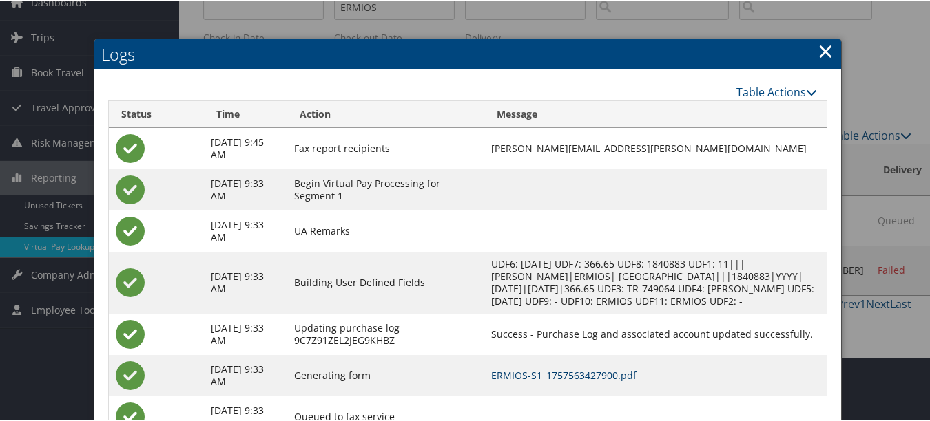
scroll to position [0, 0]
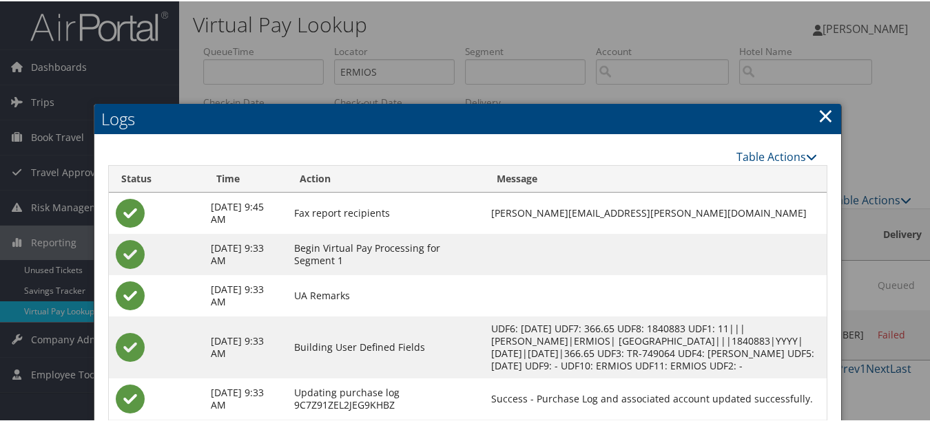
click at [820, 114] on link "×" at bounding box center [825, 115] width 16 height 28
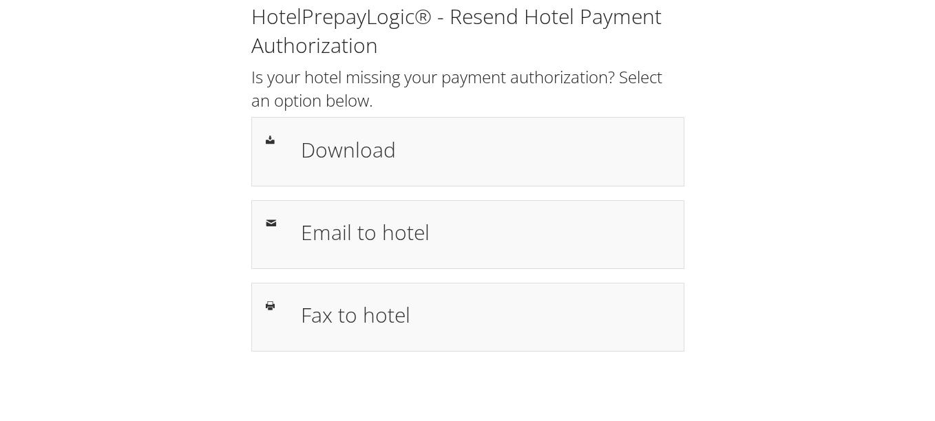
click at [816, 165] on div "HotelPrepayLogic® - Resend Hotel Payment Authorization Is your hotel missing yo…" at bounding box center [467, 183] width 907 height 366
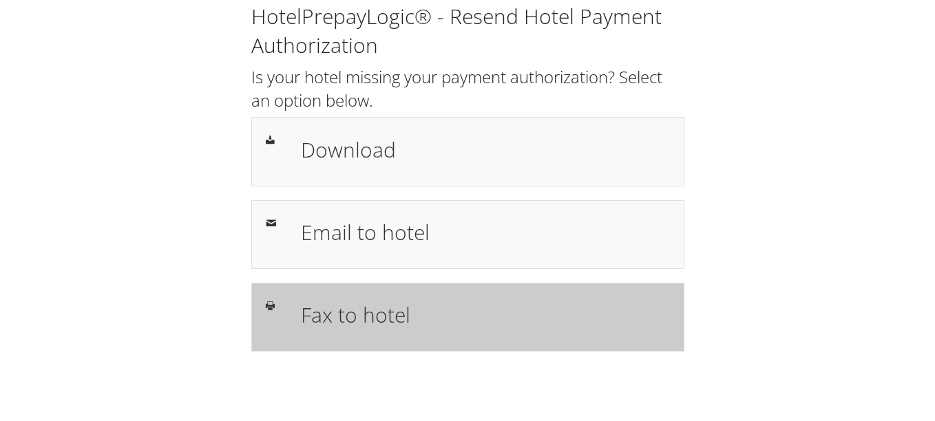
click at [437, 306] on h1 "Fax to hotel" at bounding box center [485, 315] width 369 height 31
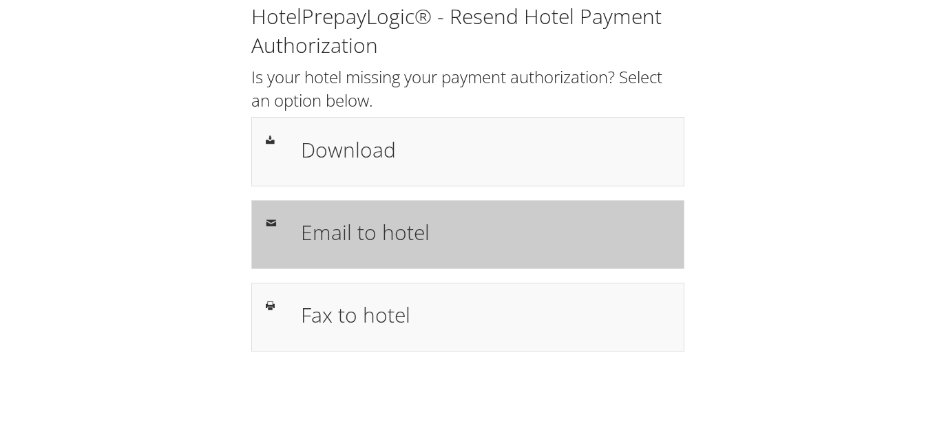
click at [492, 252] on div "Email to hotel" at bounding box center [486, 235] width 390 height 40
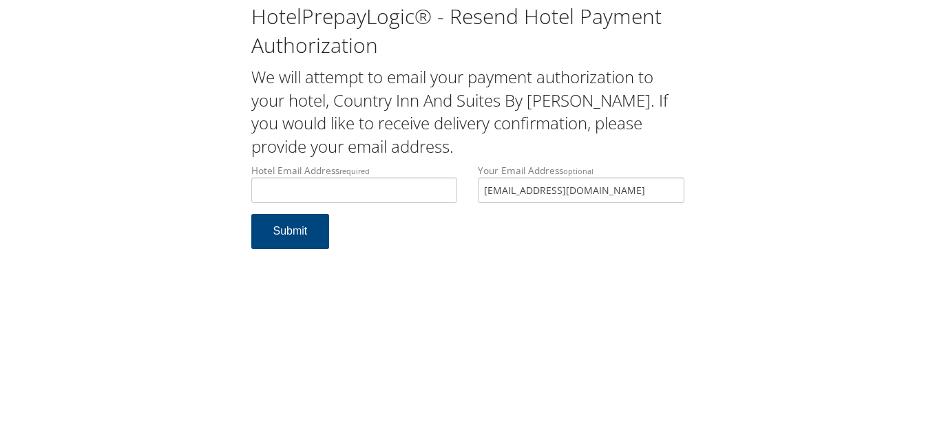
click at [388, 189] on div "Hotel Email Address required Hotel email address is required Your Email Address…" at bounding box center [468, 189] width 454 height 50
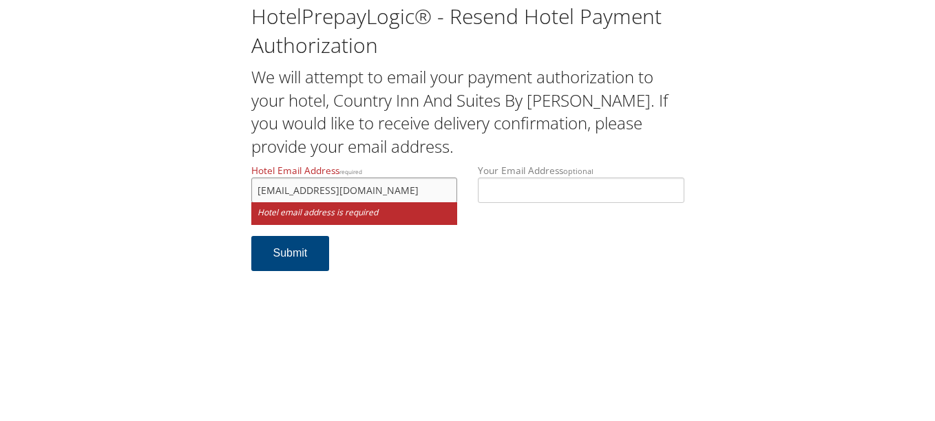
type input "[EMAIL_ADDRESS][DOMAIN_NAME]"
click at [440, 291] on div "HotelPrepayLogic® - Resend Hotel Payment Authorization We will attempt to email…" at bounding box center [467, 210] width 935 height 421
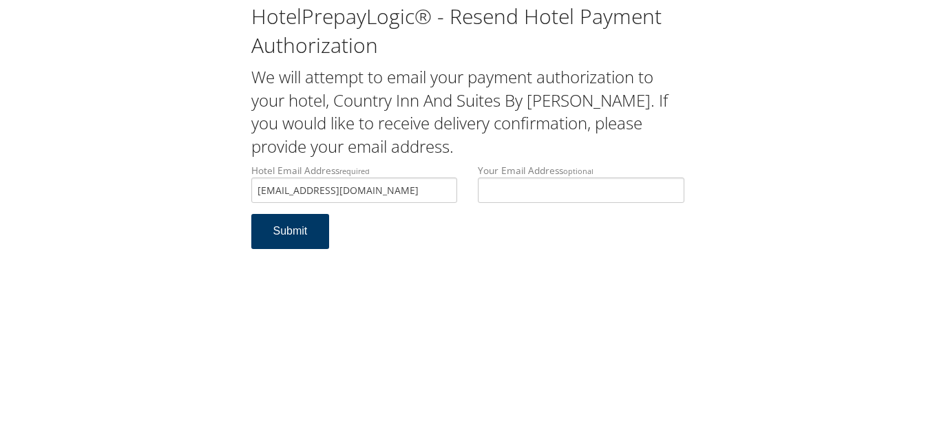
click at [262, 235] on button "Submit" at bounding box center [290, 231] width 78 height 35
